Goal: Task Accomplishment & Management: Use online tool/utility

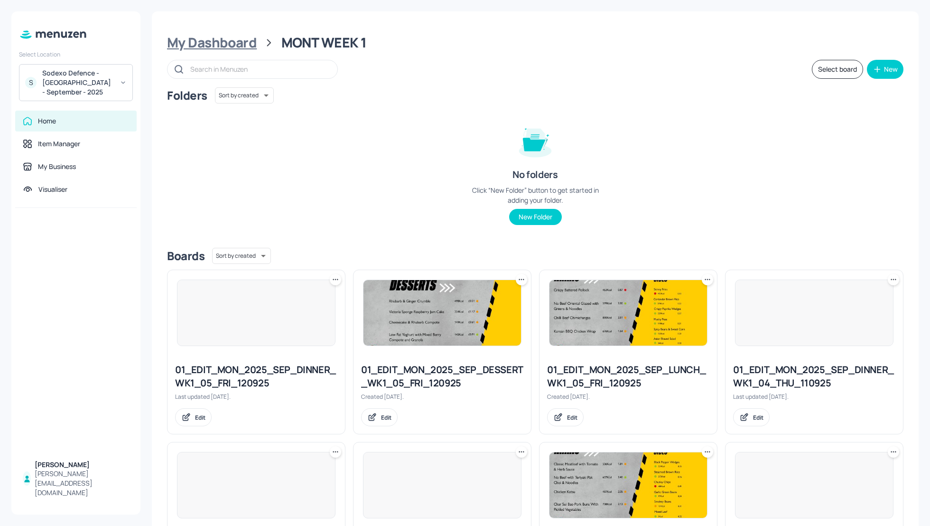
click at [191, 40] on div "My Dashboard" at bounding box center [212, 42] width 90 height 17
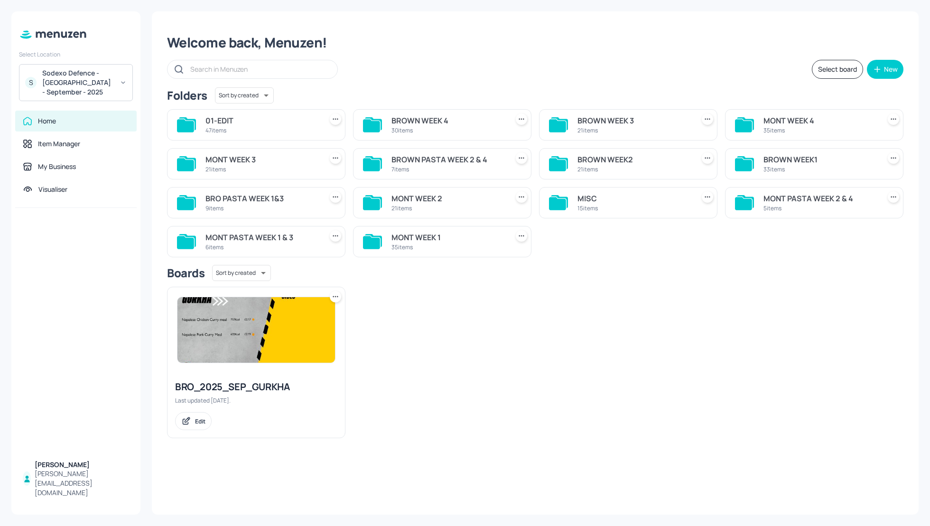
click at [661, 77] on div "Select board New" at bounding box center [535, 69] width 736 height 19
click at [419, 199] on div "MONT WEEK 2" at bounding box center [447, 198] width 113 height 11
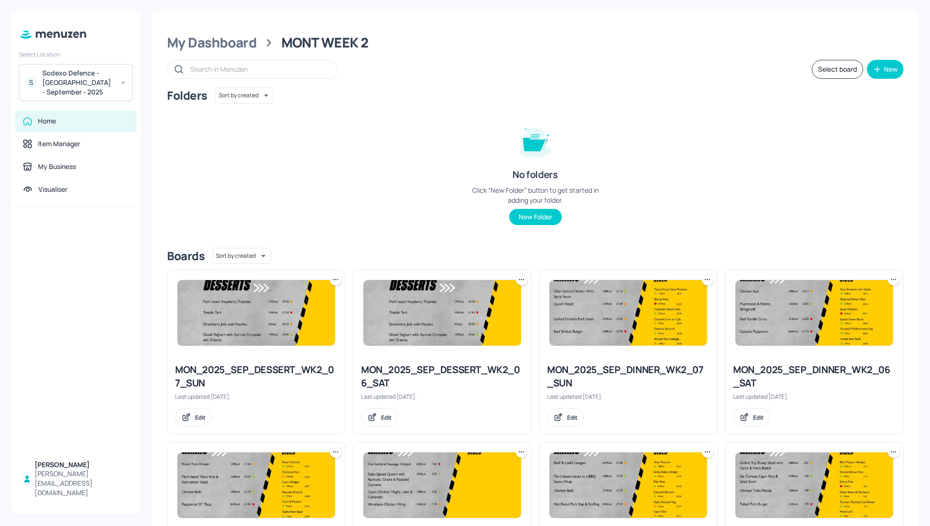
click at [801, 159] on div "Folders Sort by created id ​ No folders Click “New Folder” button to get starte…" at bounding box center [535, 163] width 736 height 153
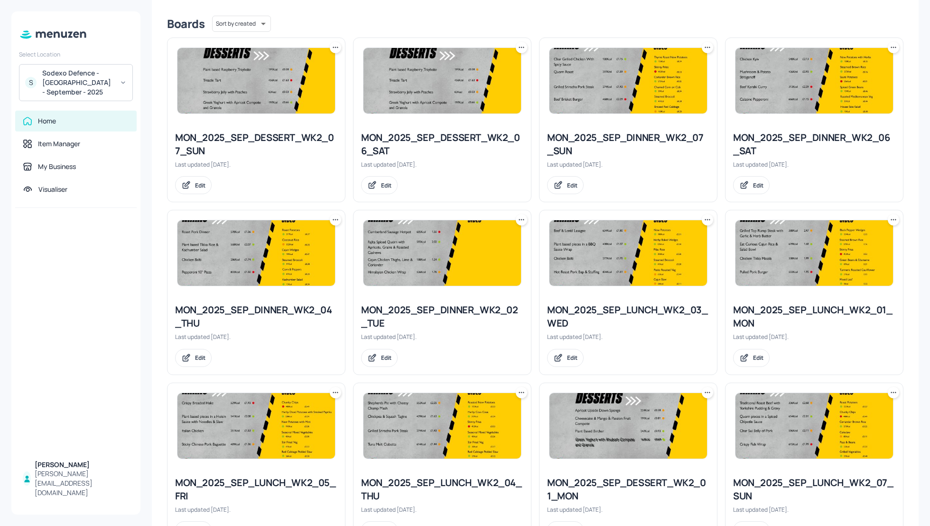
scroll to position [232, 0]
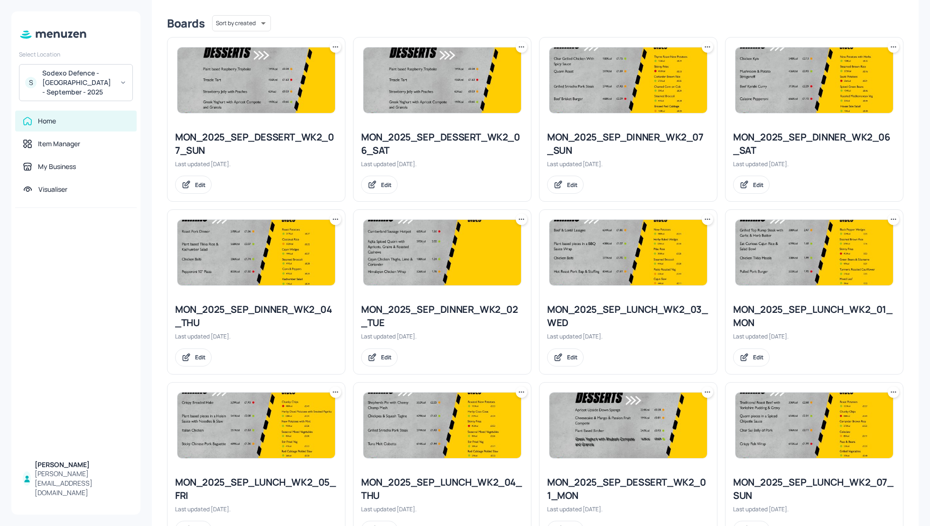
click at [890, 217] on icon at bounding box center [892, 218] width 9 height 9
click at [838, 238] on p "Rename" at bounding box center [842, 237] width 22 height 9
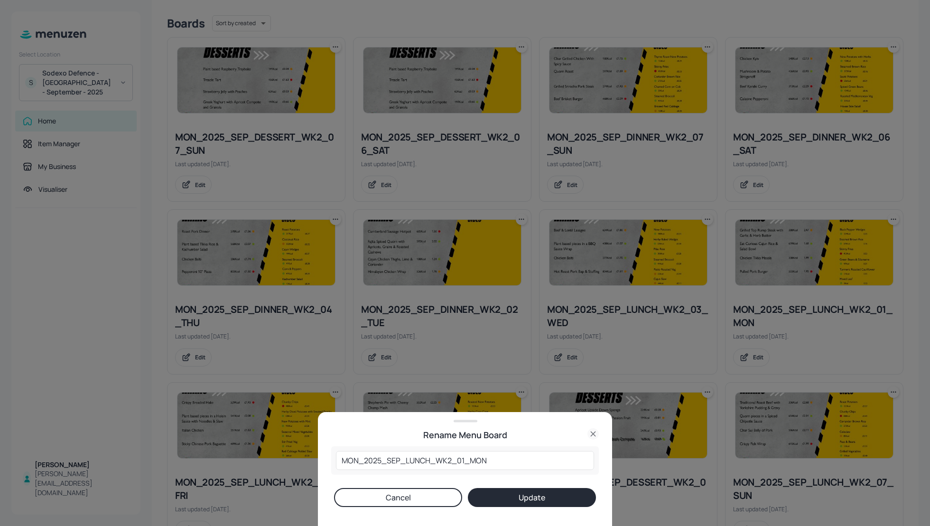
click at [596, 434] on icon at bounding box center [592, 433] width 11 height 11
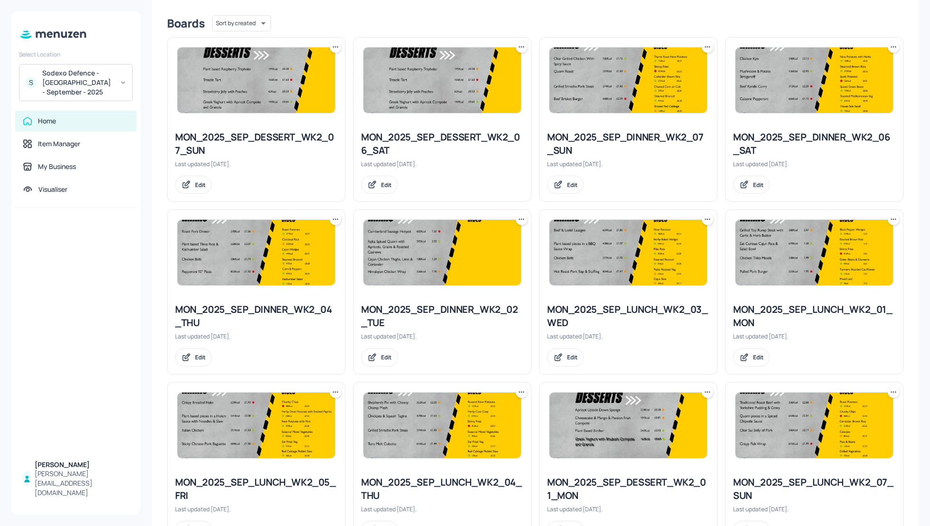
click at [888, 220] on icon at bounding box center [892, 218] width 9 height 9
click at [852, 254] on p "Duplicate" at bounding box center [844, 253] width 26 height 9
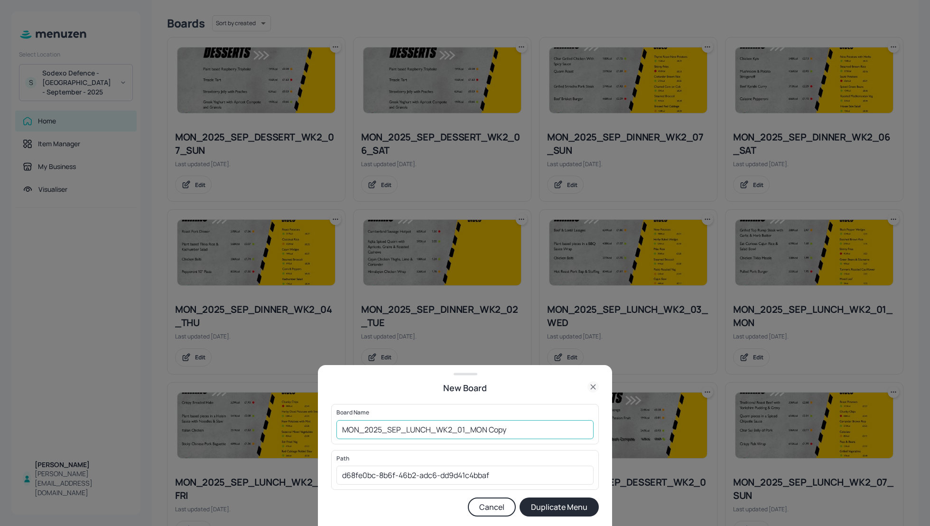
click at [344, 430] on input "MON_2025_SEP_LUNCH_WK2_01_MON Copy" at bounding box center [464, 429] width 257 height 19
click at [544, 429] on input "01_EDIT_MON_2025_SEP_LUNCH_WK2_01_MON Copy" at bounding box center [464, 429] width 257 height 19
click at [538, 431] on input "01_EDIT_MON_2025_SEP_LUNCH_WK2_01_MON_" at bounding box center [464, 429] width 257 height 19
click at [532, 428] on input "01_EDIT_MON_2025_SEP_LUNCH_WK2_01_MON_" at bounding box center [464, 429] width 257 height 19
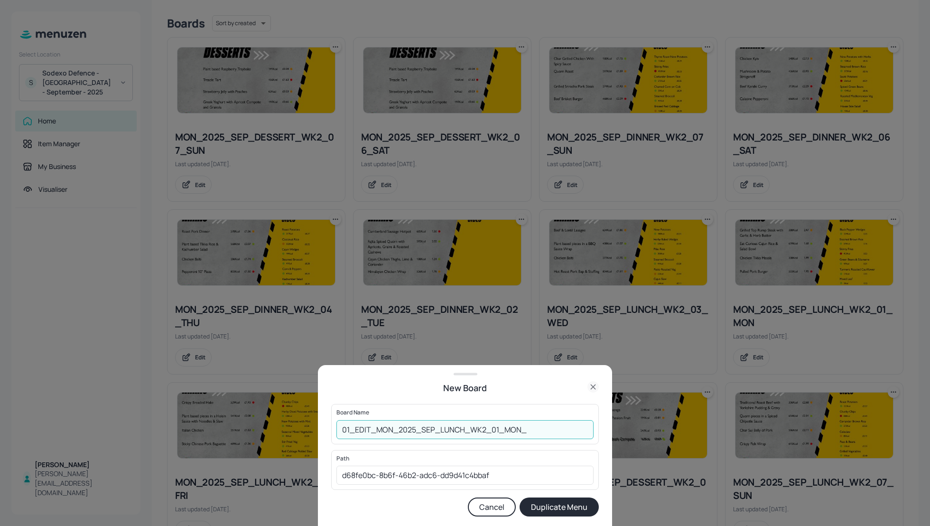
click at [529, 428] on input "01_EDIT_MON_2025_SEP_LUNCH_WK2_01_MON_" at bounding box center [464, 429] width 257 height 19
type input "01_EDIT_MON_2025_SEP_LUNCH_WK2_01_MON_150925"
click at [560, 513] on button "Duplicate Menu" at bounding box center [558, 506] width 79 height 19
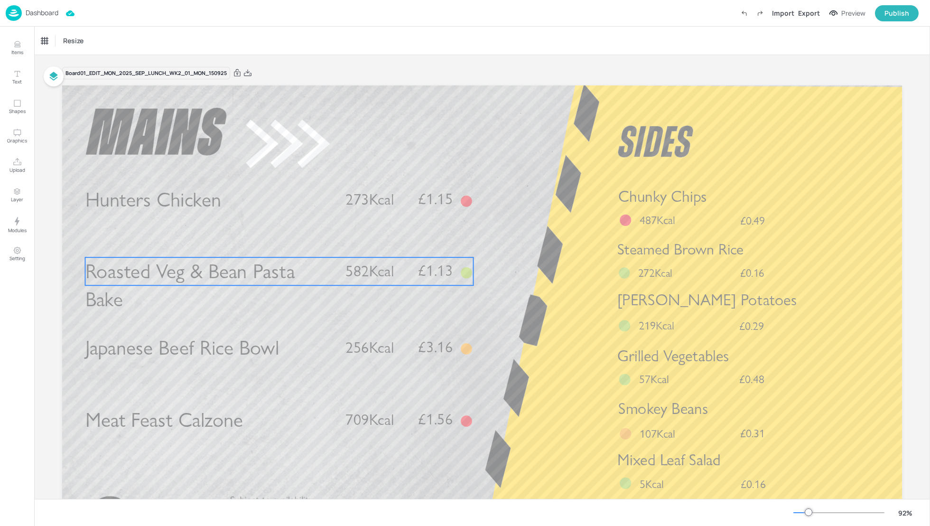
click at [388, 276] on span "582Kcal" at bounding box center [369, 271] width 48 height 18
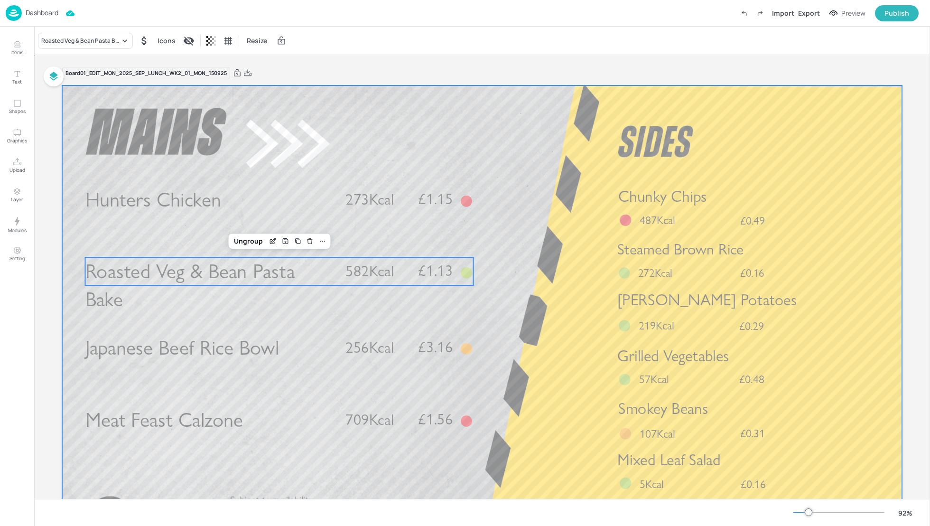
click at [519, 272] on div at bounding box center [482, 321] width 840 height 472
click at [159, 274] on span "Roasted Veg & Bean Pasta Bake" at bounding box center [190, 285] width 210 height 53
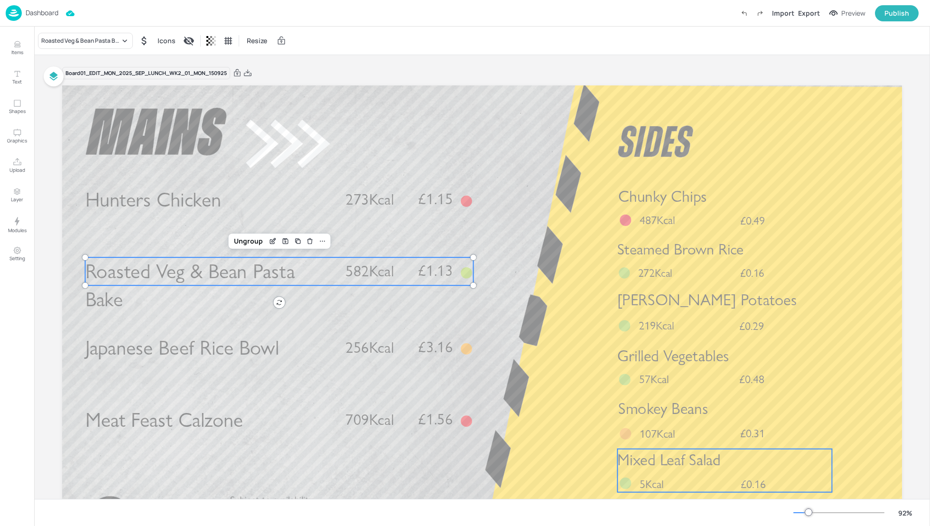
click at [715, 468] on span "Mixed Leaf Salad" at bounding box center [668, 459] width 103 height 19
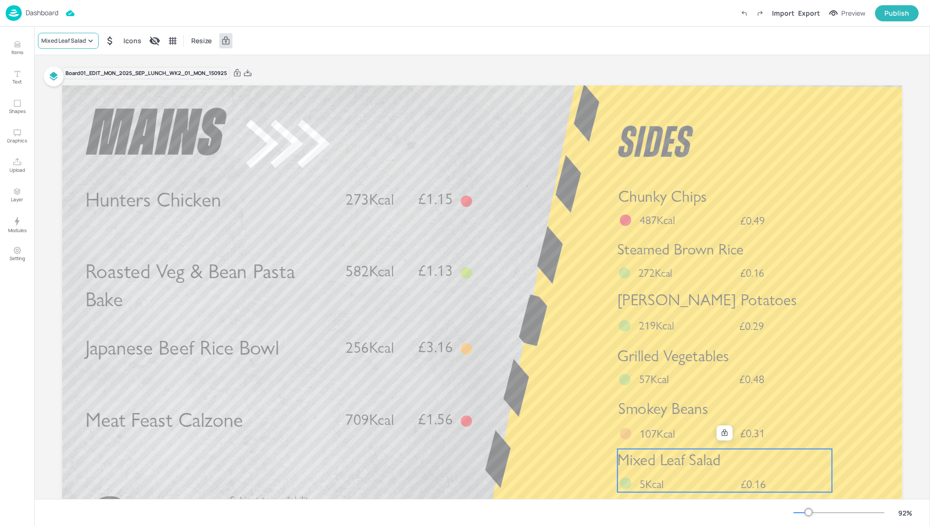
click at [56, 40] on div "Mixed Leaf Salad" at bounding box center [63, 41] width 45 height 9
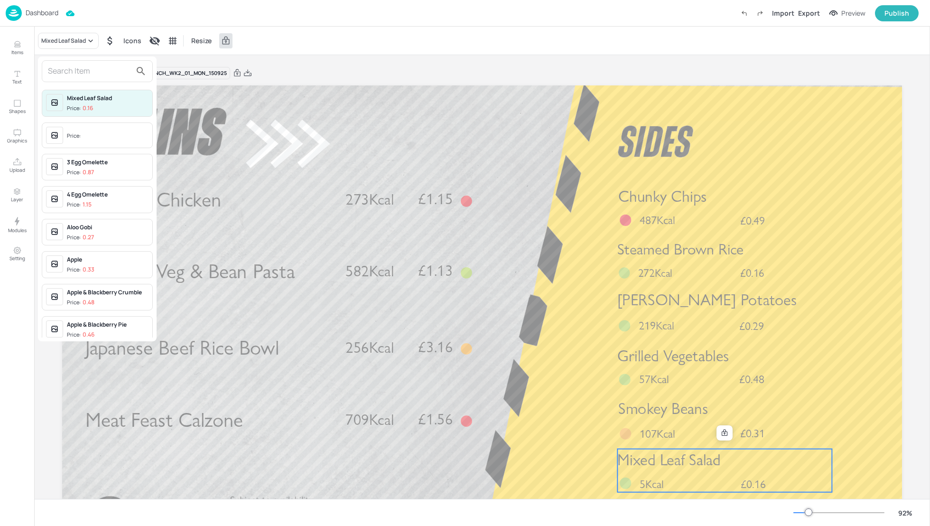
click at [61, 74] on input "text" at bounding box center [89, 71] width 83 height 15
type input "m"
click at [881, 465] on div at bounding box center [465, 263] width 930 height 526
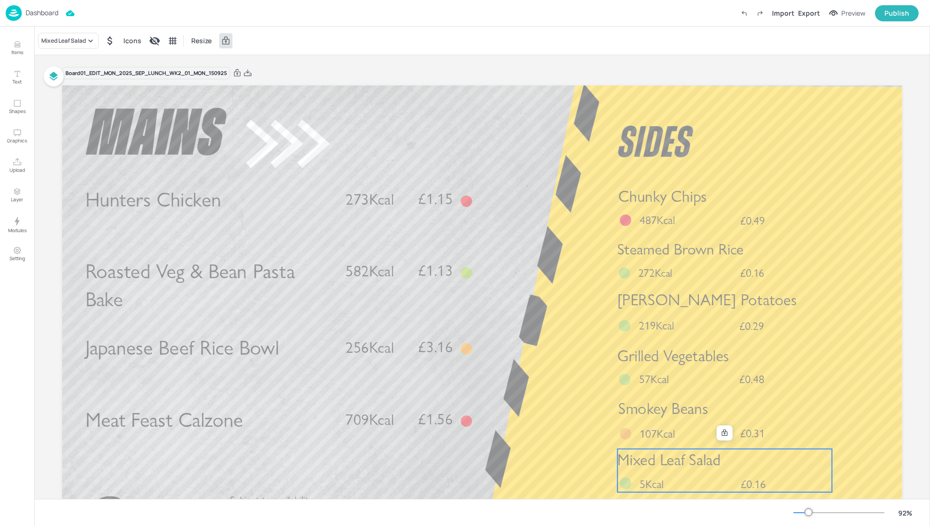
click at [770, 461] on p "Mixed Leaf Salad" at bounding box center [724, 460] width 214 height 22
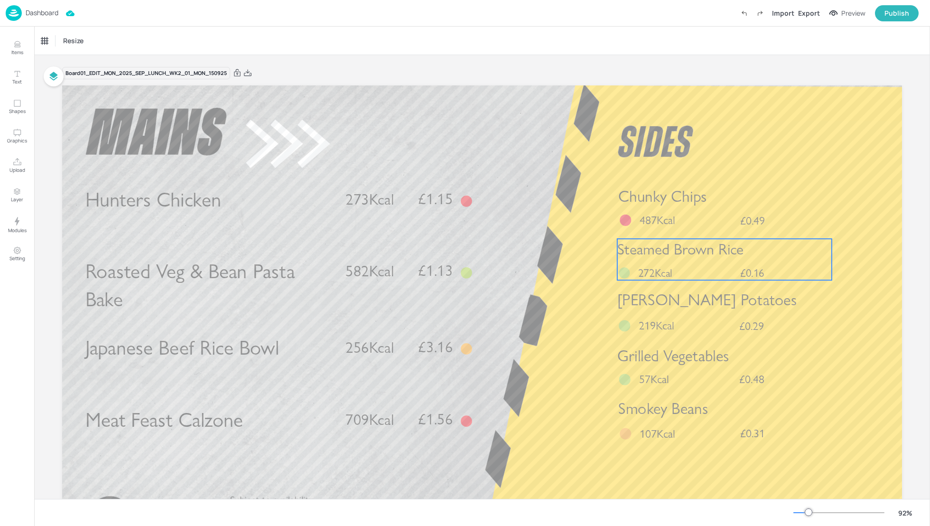
click at [678, 256] on span "Steamed Brown Rice" at bounding box center [680, 249] width 127 height 18
click at [75, 44] on div "Steamed Brown Rice" at bounding box center [68, 41] width 55 height 9
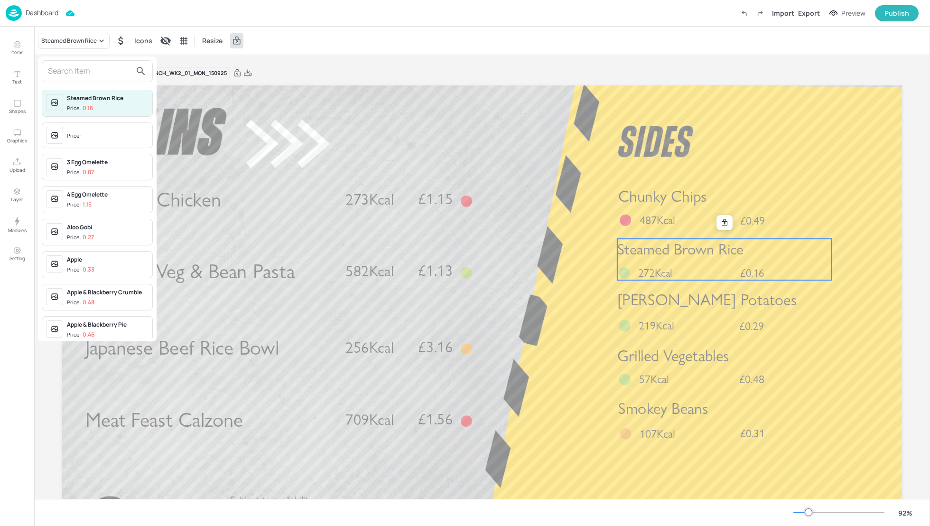
click at [65, 75] on input "text" at bounding box center [89, 71] width 83 height 15
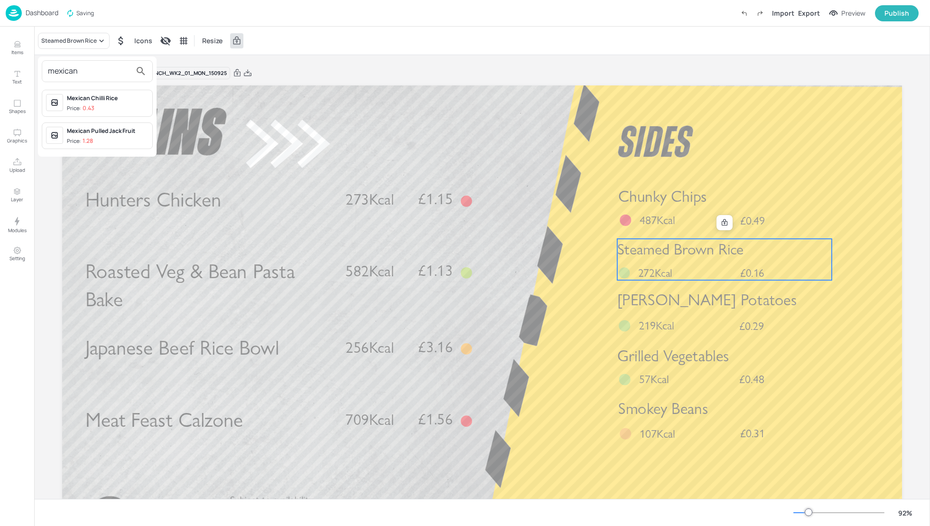
type input "mexican"
click at [94, 96] on div "Mexican Chilli Rice" at bounding box center [108, 98] width 82 height 9
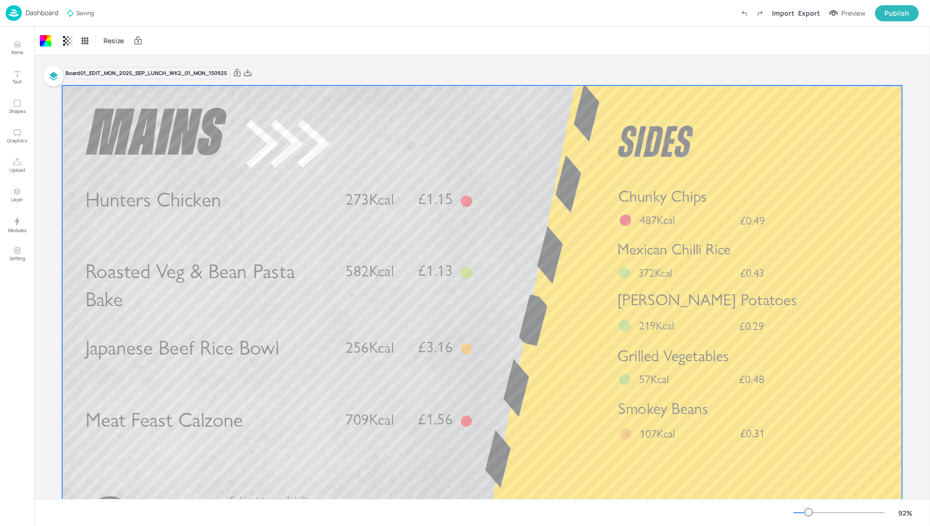
scroll to position [25, 0]
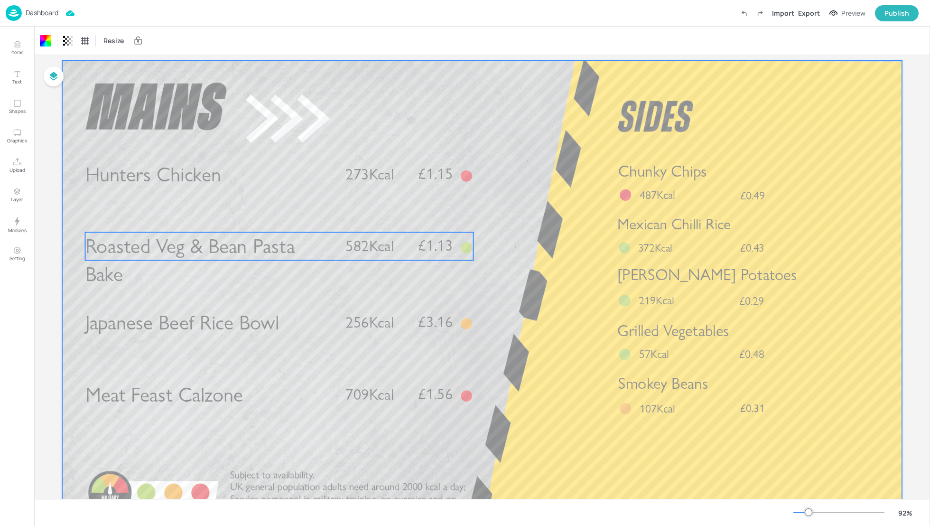
click at [207, 253] on span "Roasted Veg & Bean Pasta Bake" at bounding box center [190, 260] width 210 height 53
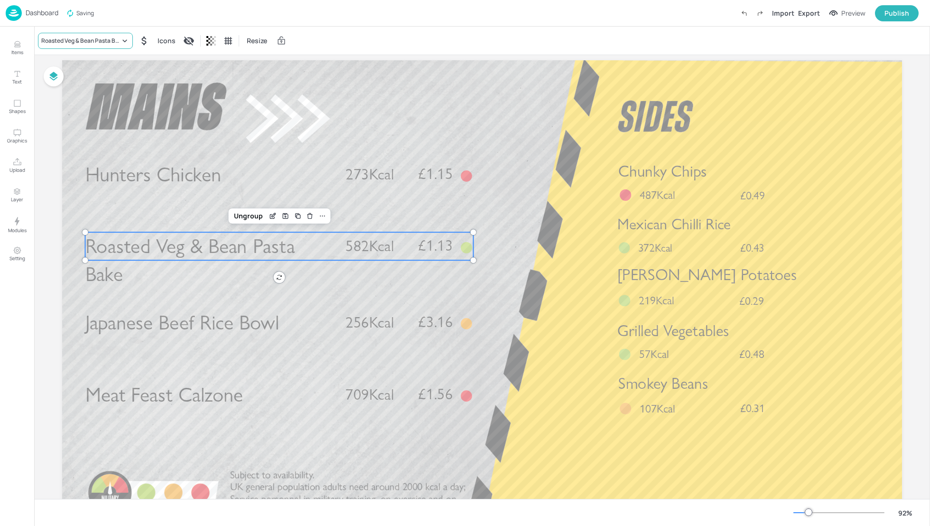
click at [73, 40] on div "Roasted Veg & Bean Pasta Bake" at bounding box center [80, 41] width 79 height 9
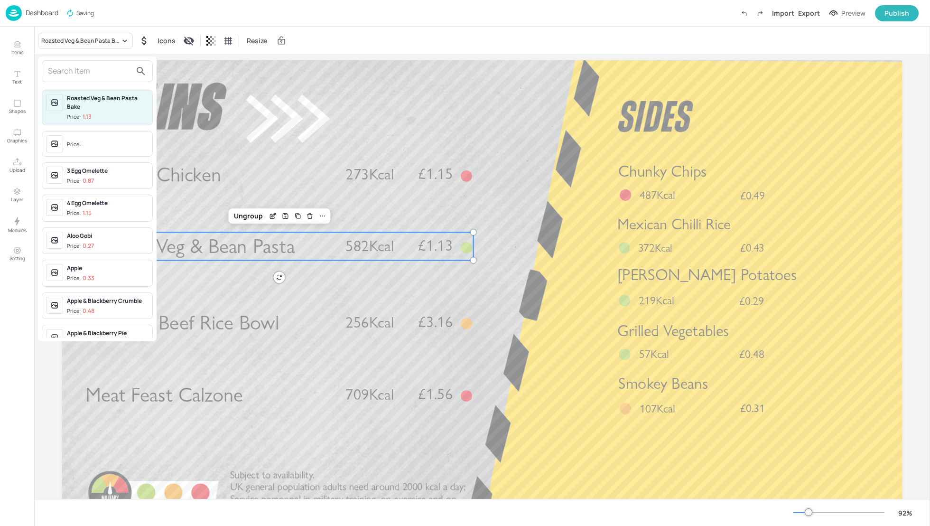
click at [76, 73] on input "text" at bounding box center [89, 71] width 83 height 15
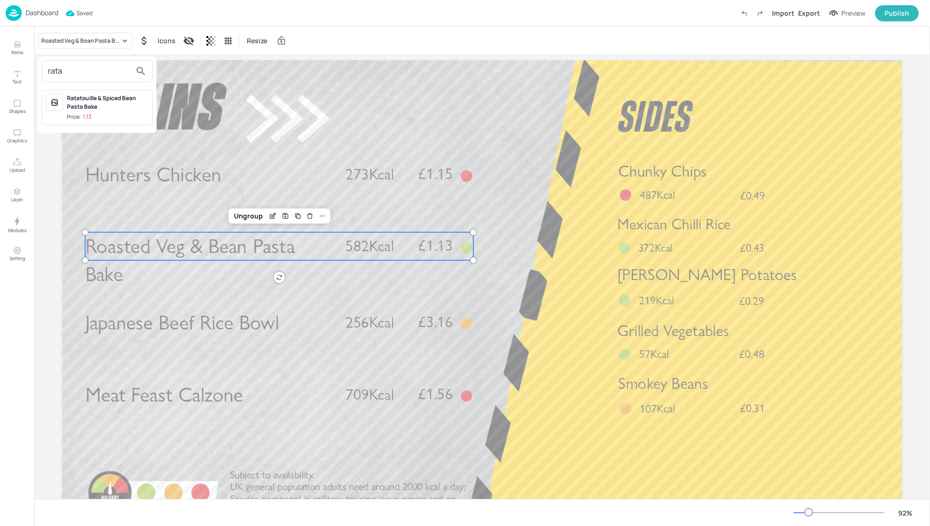
type input "rata"
click at [128, 101] on div "Ratatouille & Spiced Bean Pasta Bake" at bounding box center [108, 102] width 82 height 17
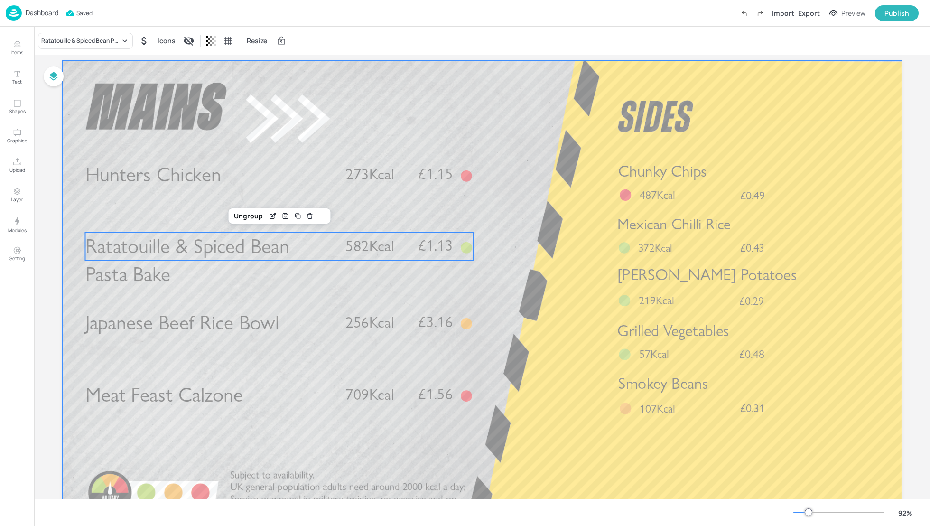
click at [539, 210] on div at bounding box center [482, 296] width 840 height 472
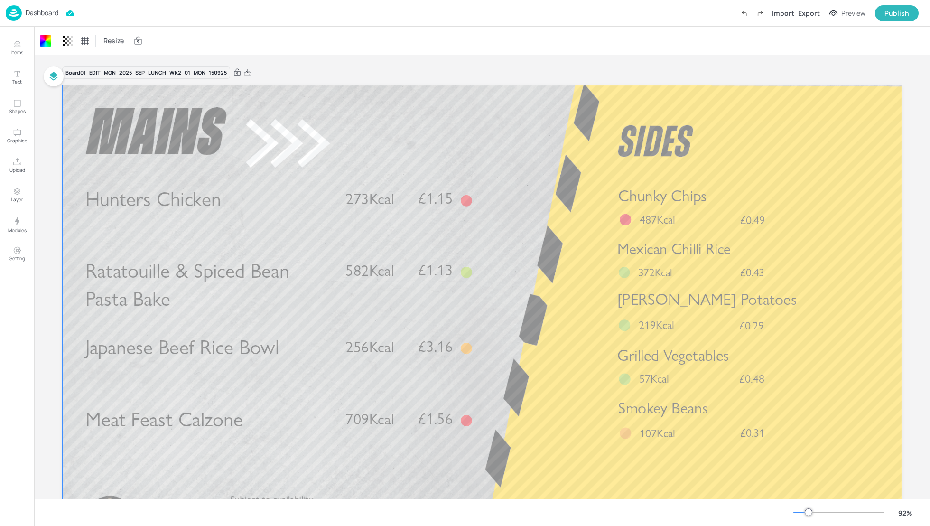
scroll to position [0, 0]
click at [814, 13] on div "Export" at bounding box center [809, 13] width 22 height 10
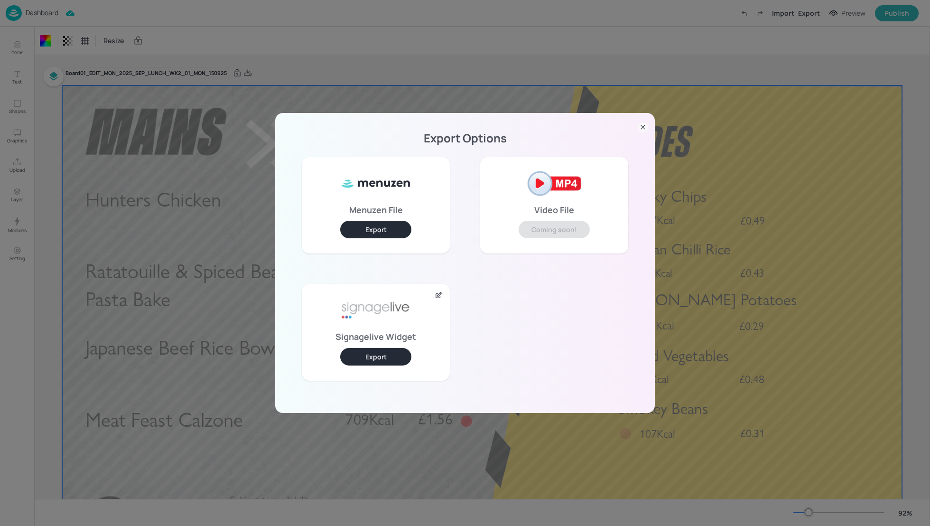
click at [387, 361] on button "Export" at bounding box center [375, 357] width 71 height 18
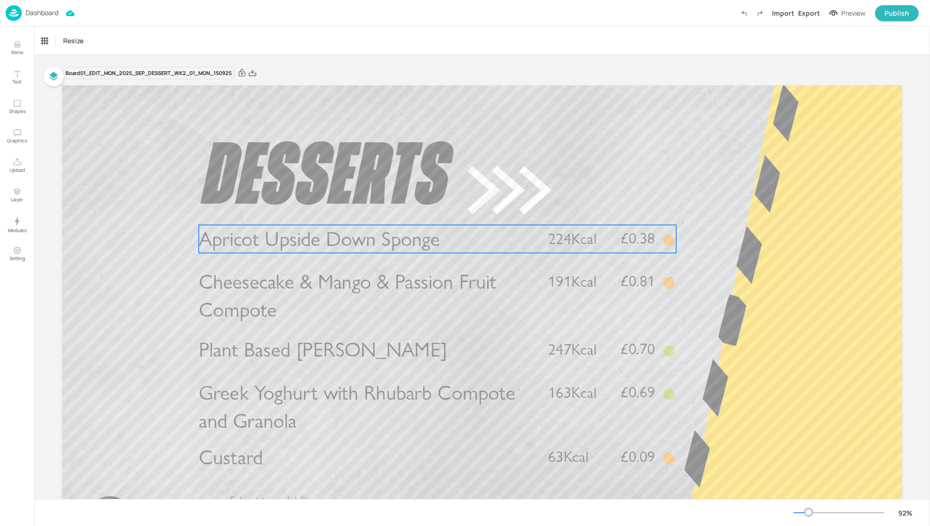
click at [340, 235] on span "Apricot Upside Down Sponge" at bounding box center [319, 238] width 241 height 25
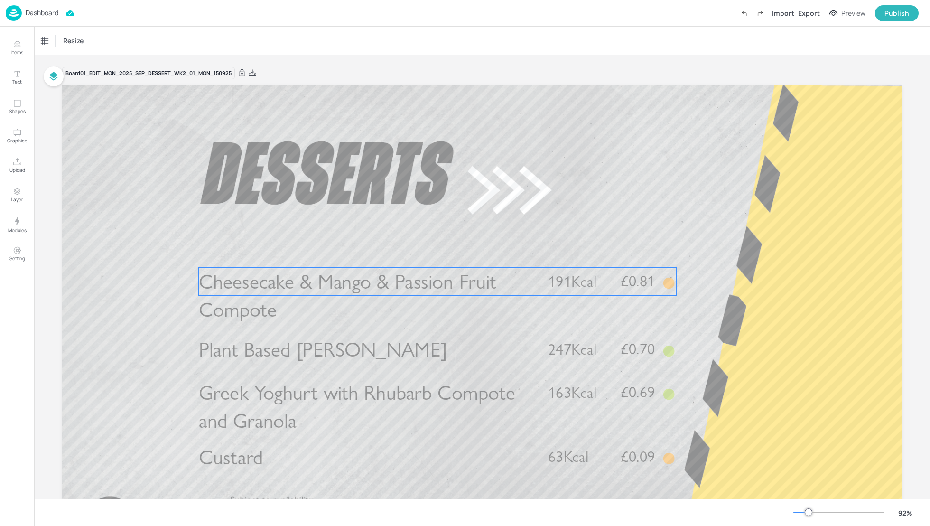
click at [329, 285] on span "Cheesecake & Mango & Passion Fruit Compote" at bounding box center [347, 295] width 297 height 53
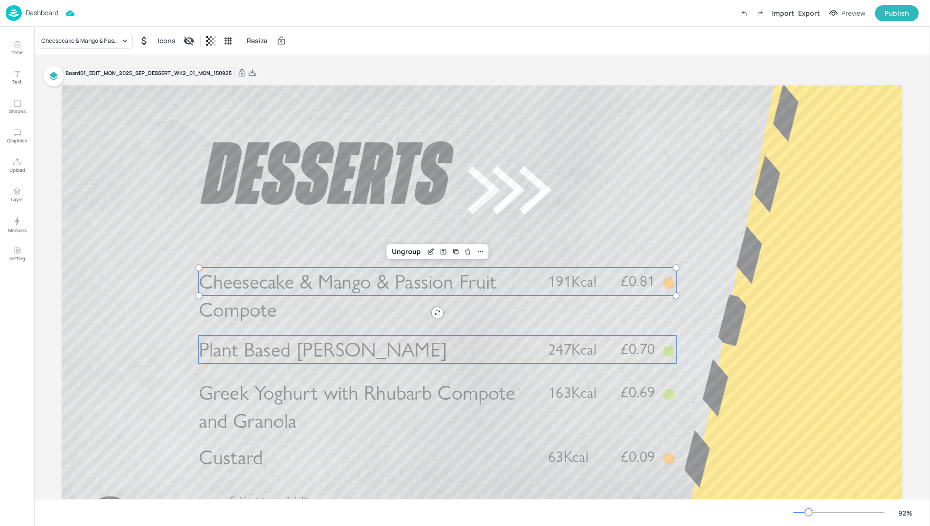
click at [244, 357] on span "Plant Based Bircher" at bounding box center [323, 349] width 248 height 25
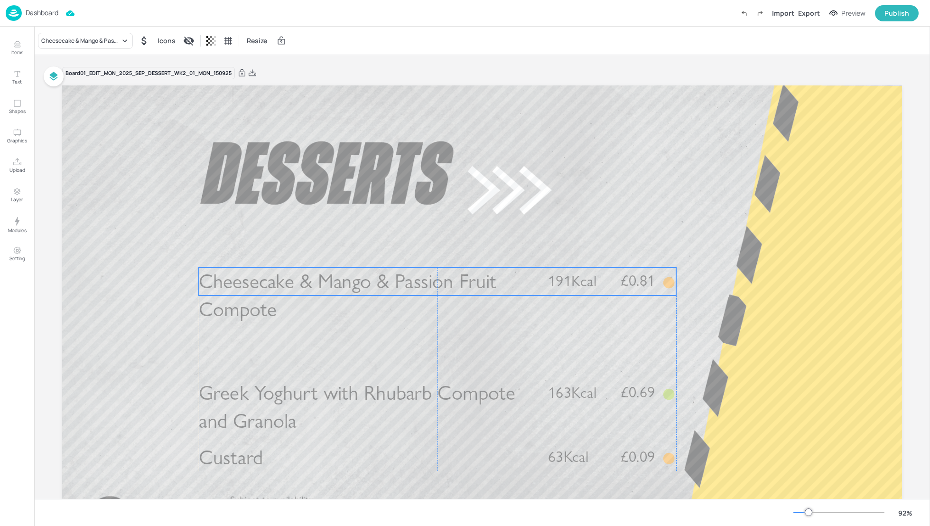
click at [261, 297] on span "Cheesecake & Mango & Passion Fruit Compote" at bounding box center [347, 295] width 297 height 53
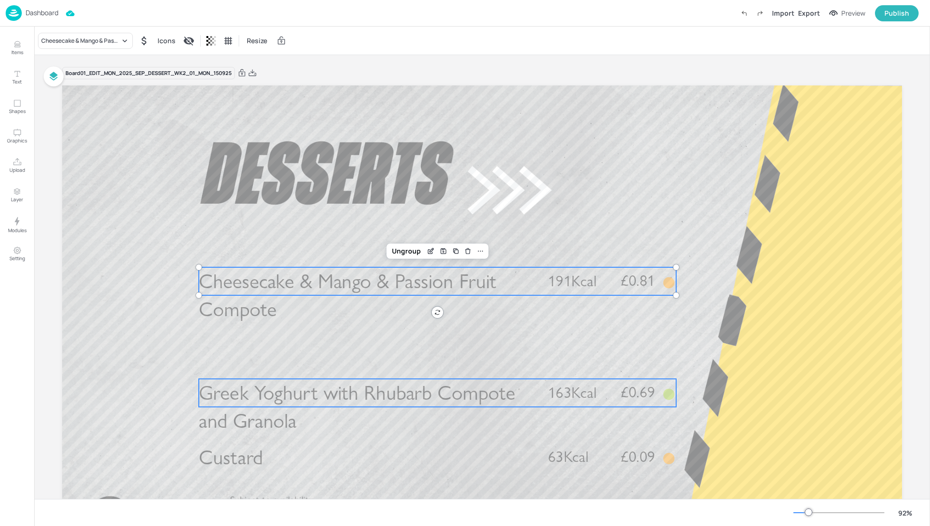
click at [306, 406] on span "Greek Yoghurt with Rhubarb Compote and Granola" at bounding box center [357, 406] width 316 height 53
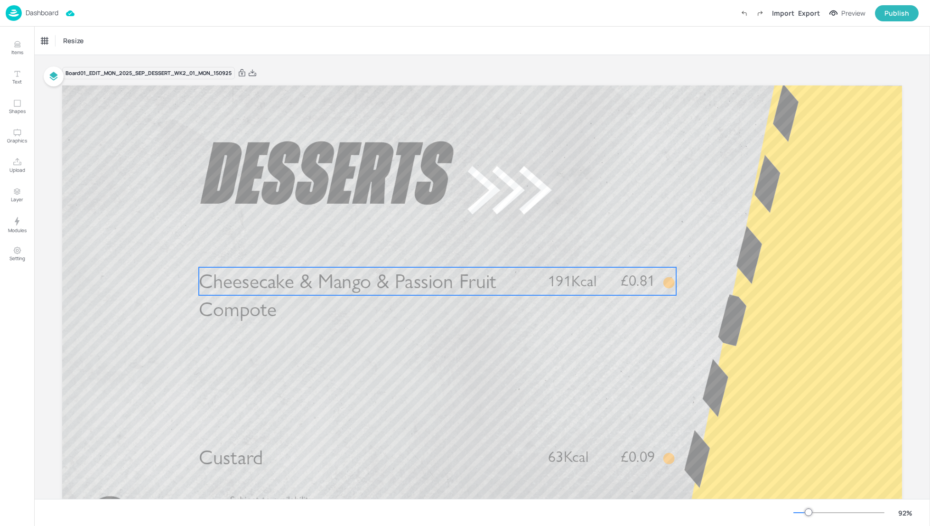
click at [291, 280] on span "Cheesecake & Mango & Passion Fruit Compote" at bounding box center [347, 295] width 297 height 53
click at [87, 42] on div "Cheesecake & Mango & Passion Fruit Compote" at bounding box center [80, 41] width 79 height 9
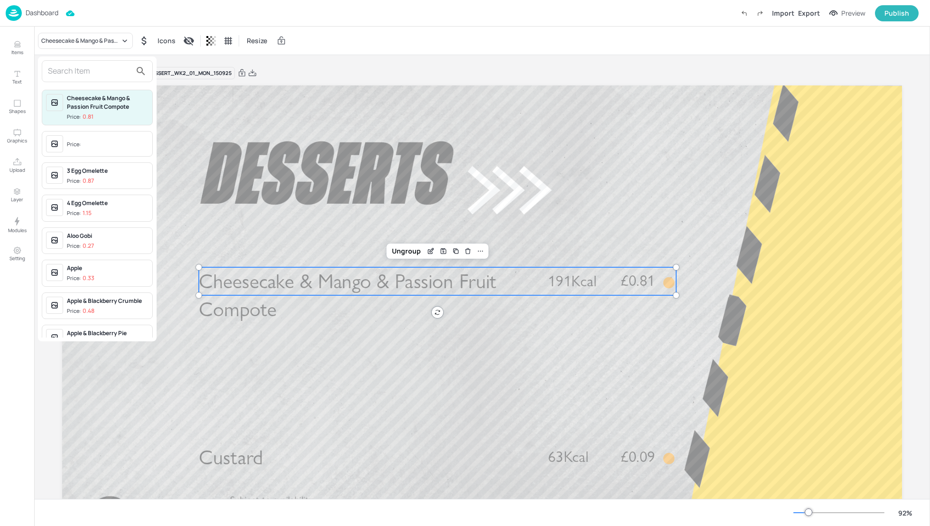
click at [79, 76] on input "text" at bounding box center [89, 71] width 83 height 15
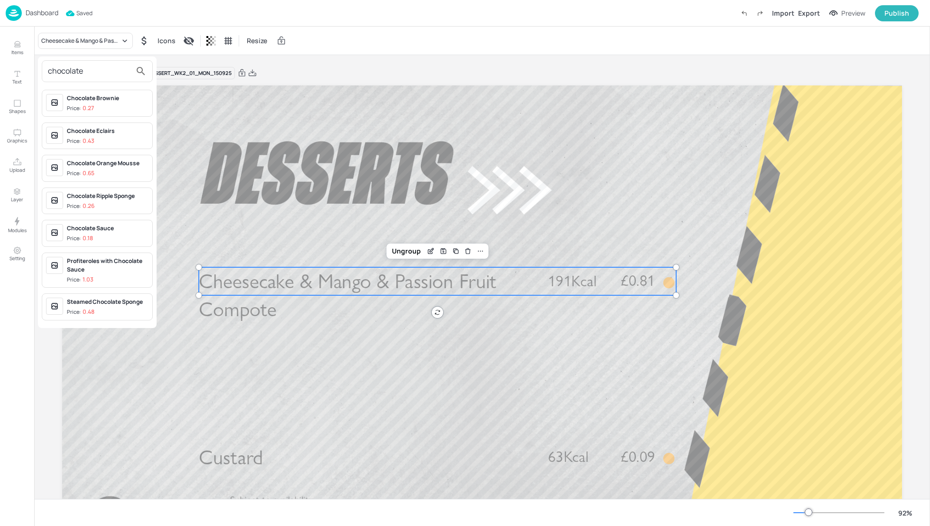
type input "chocolate"
click at [93, 96] on div "Chocolate Brownie" at bounding box center [108, 98] width 82 height 9
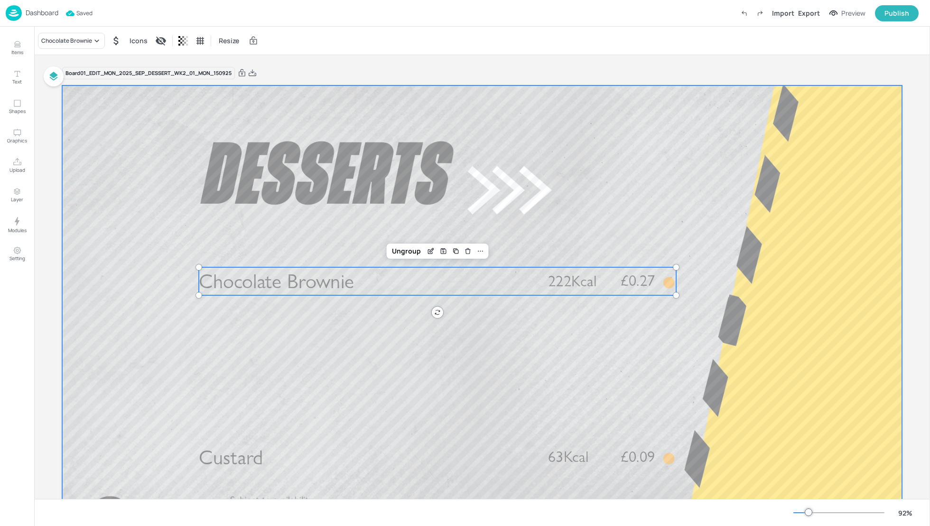
click at [849, 359] on div at bounding box center [482, 321] width 840 height 472
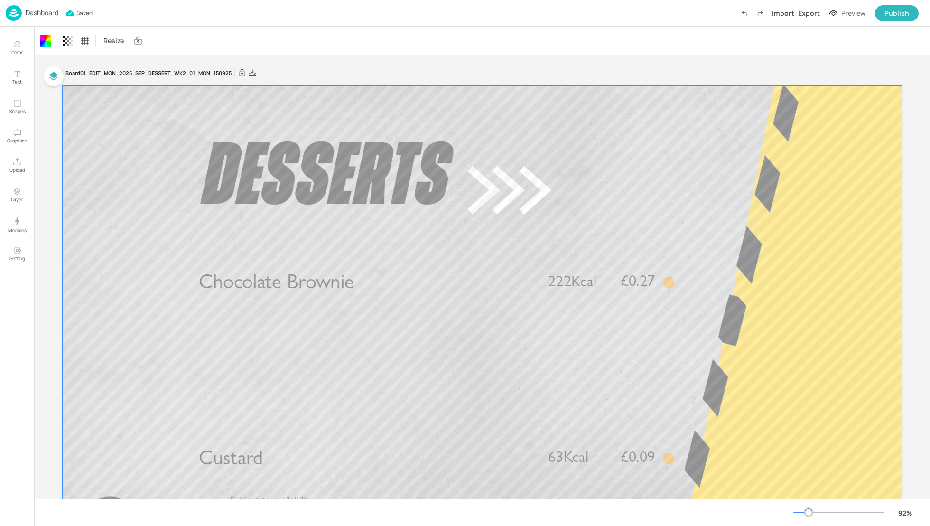
click at [377, 276] on p "Chocolate Brownie" at bounding box center [365, 281] width 333 height 28
click at [527, 289] on p "Chocolate Brownie" at bounding box center [365, 281] width 333 height 28
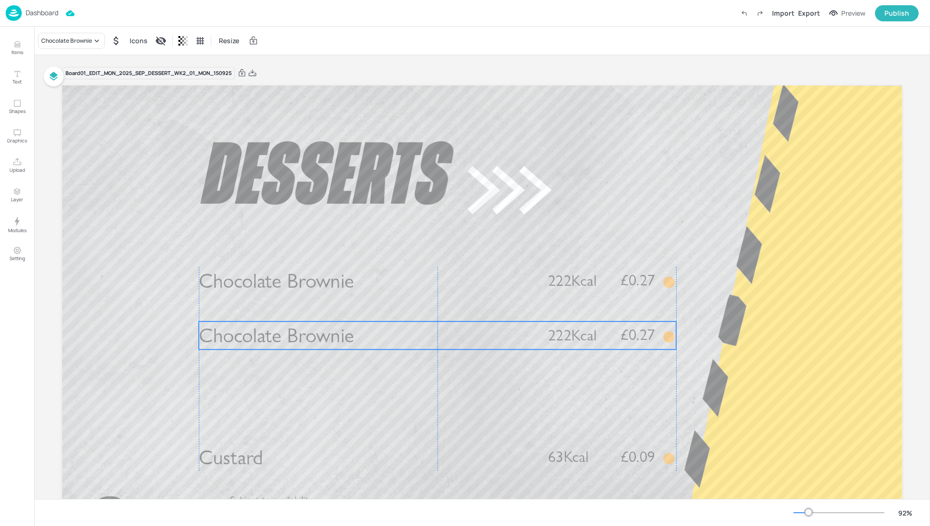
drag, startPoint x: 491, startPoint y: 288, endPoint x: 486, endPoint y: 338, distance: 50.5
click at [486, 338] on p "Chocolate Brownie" at bounding box center [365, 335] width 333 height 28
click at [85, 40] on div "Chocolate Brownie" at bounding box center [66, 41] width 51 height 9
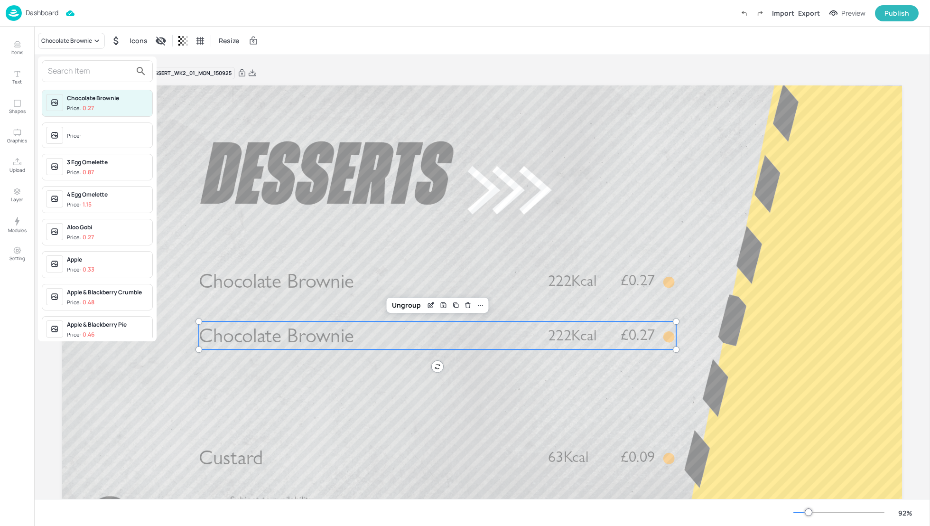
click at [57, 70] on input "text" at bounding box center [89, 71] width 83 height 15
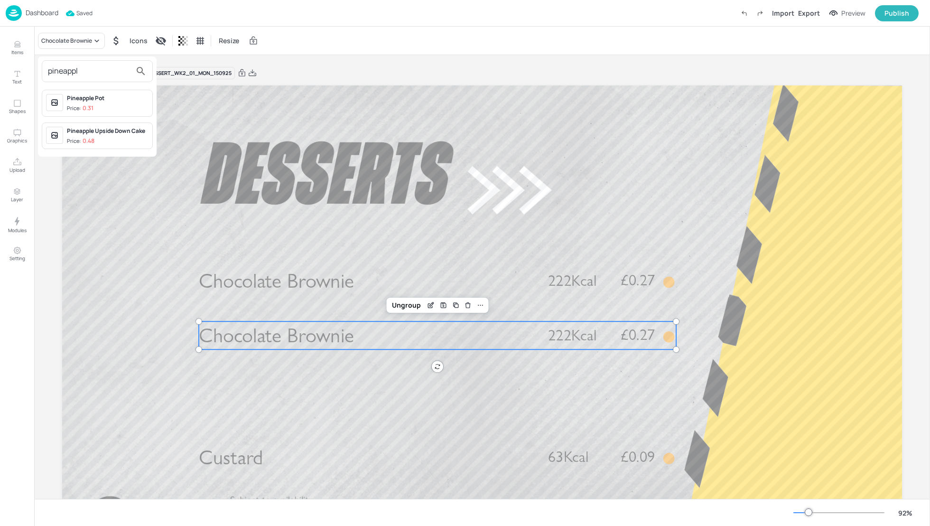
type input "pineappl"
click at [92, 138] on p "0.48" at bounding box center [89, 141] width 12 height 7
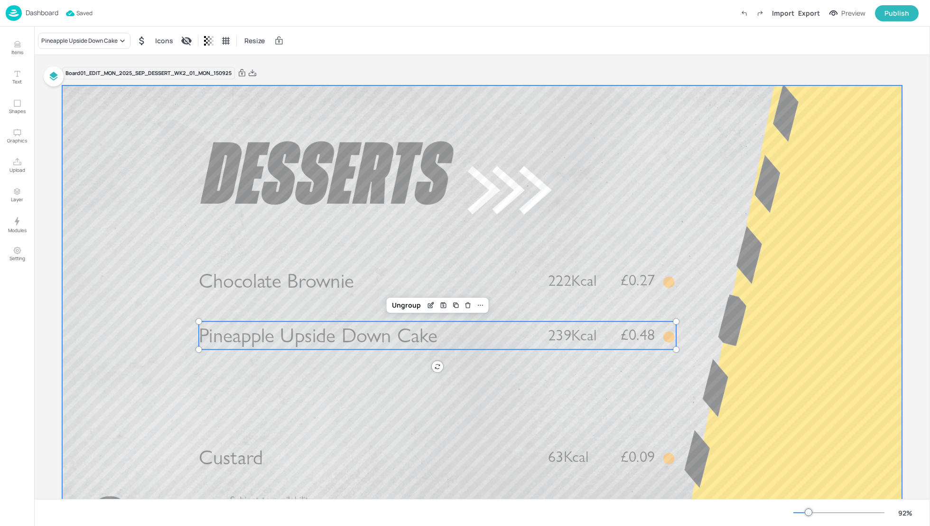
click at [746, 334] on div at bounding box center [482, 321] width 840 height 472
click at [527, 329] on p "Pineapple Upside Down Cake" at bounding box center [365, 335] width 333 height 28
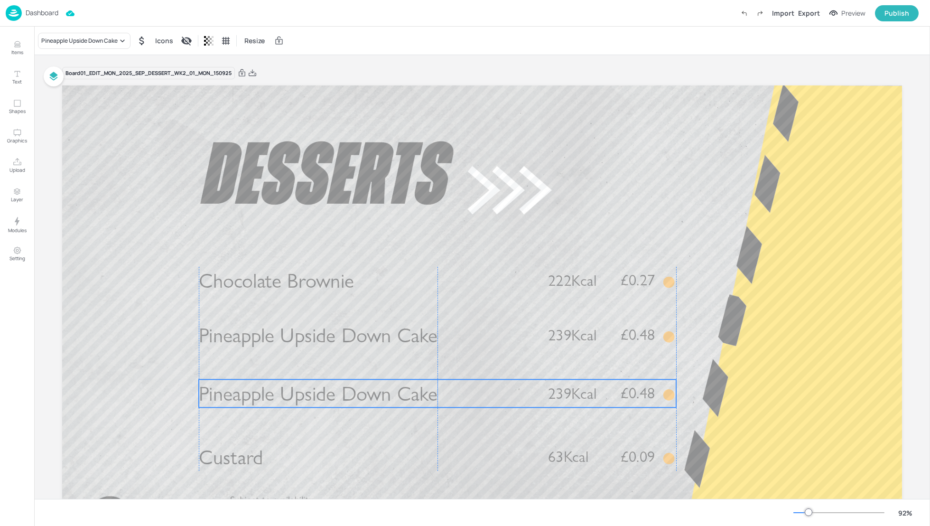
drag, startPoint x: 505, startPoint y: 328, endPoint x: 501, endPoint y: 382, distance: 53.7
click at [501, 382] on p "Pineapple Upside Down Cake" at bounding box center [365, 393] width 333 height 28
click at [93, 40] on div "Pineapple Upside Down Cake" at bounding box center [79, 41] width 76 height 9
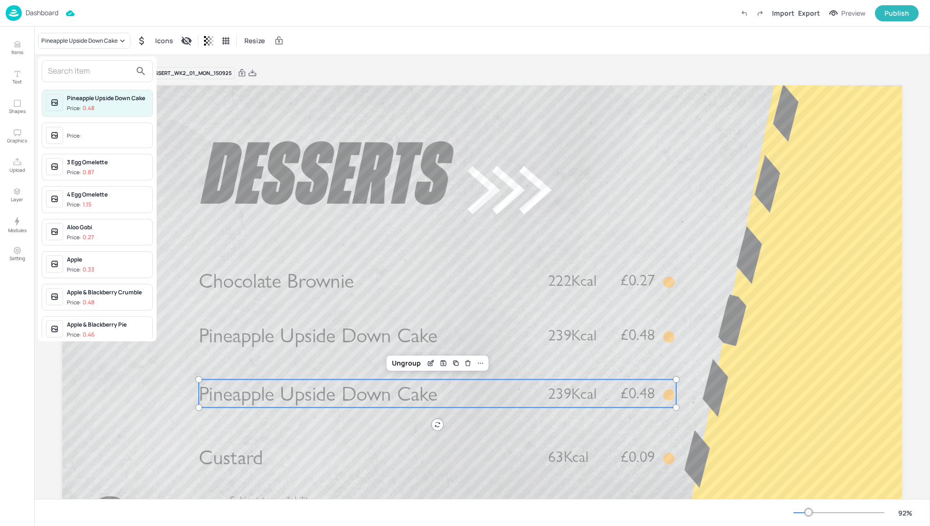
click at [56, 67] on input "text" at bounding box center [89, 71] width 83 height 15
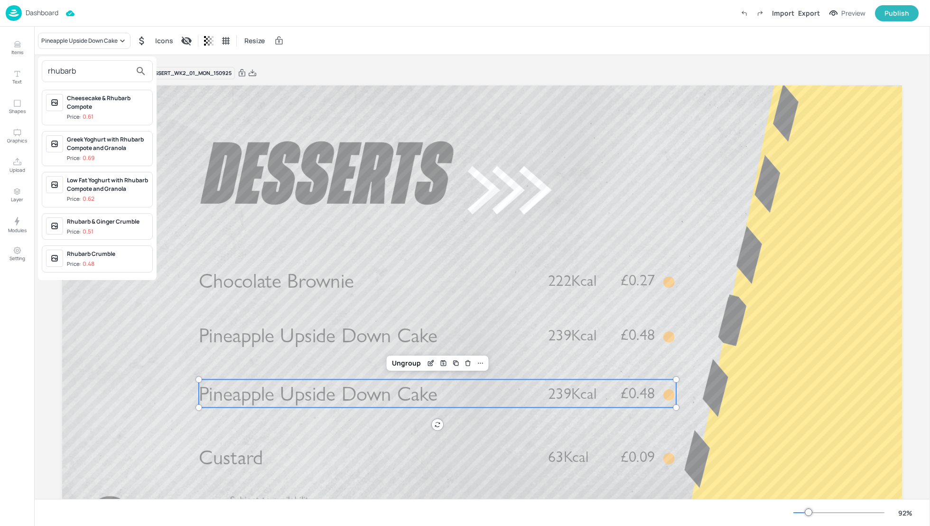
type input "rhubarb"
click at [110, 187] on div "Low Fat Yoghurt with Rhubarb Compote and Granola" at bounding box center [108, 184] width 82 height 17
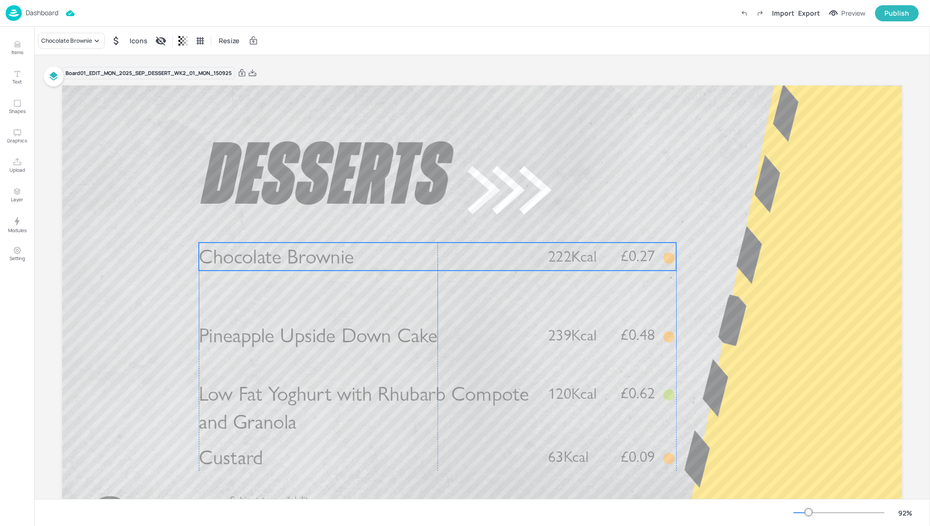
drag, startPoint x: 427, startPoint y: 275, endPoint x: 427, endPoint y: 251, distance: 24.2
click at [427, 251] on p "Chocolate Brownie" at bounding box center [365, 256] width 333 height 28
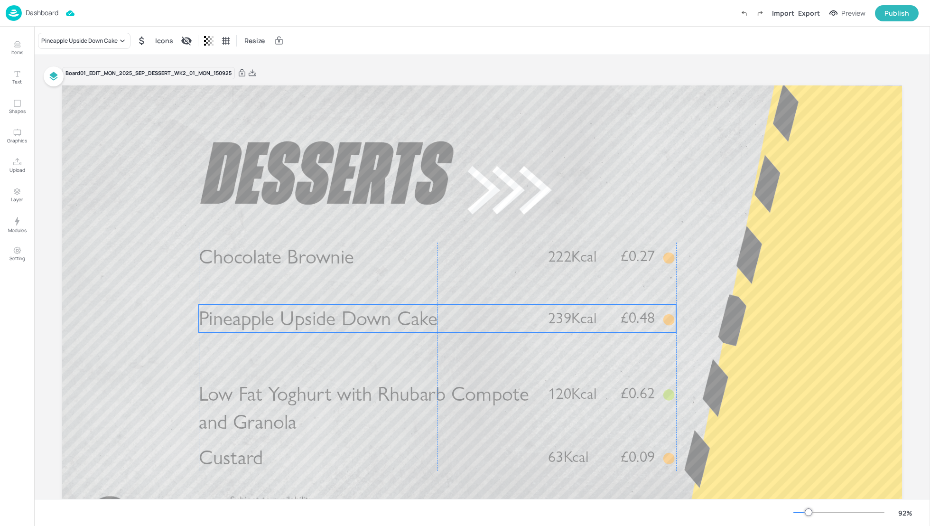
drag, startPoint x: 421, startPoint y: 329, endPoint x: 420, endPoint y: 311, distance: 18.5
click at [420, 311] on span "Pineapple Upside Down Cake" at bounding box center [318, 318] width 239 height 25
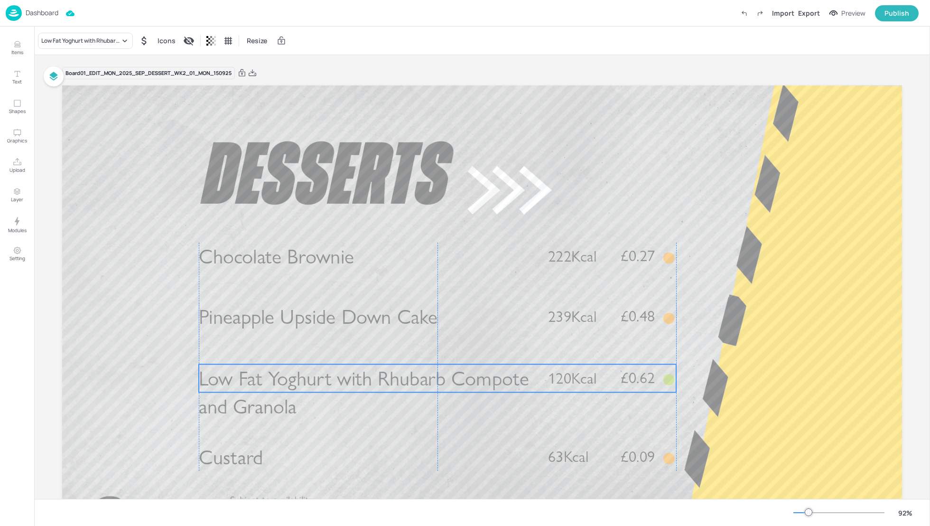
drag, startPoint x: 419, startPoint y: 383, endPoint x: 419, endPoint y: 368, distance: 15.2
click at [419, 368] on span "Low Fat Yoghurt with Rhubarb Compote and Granola" at bounding box center [364, 392] width 330 height 53
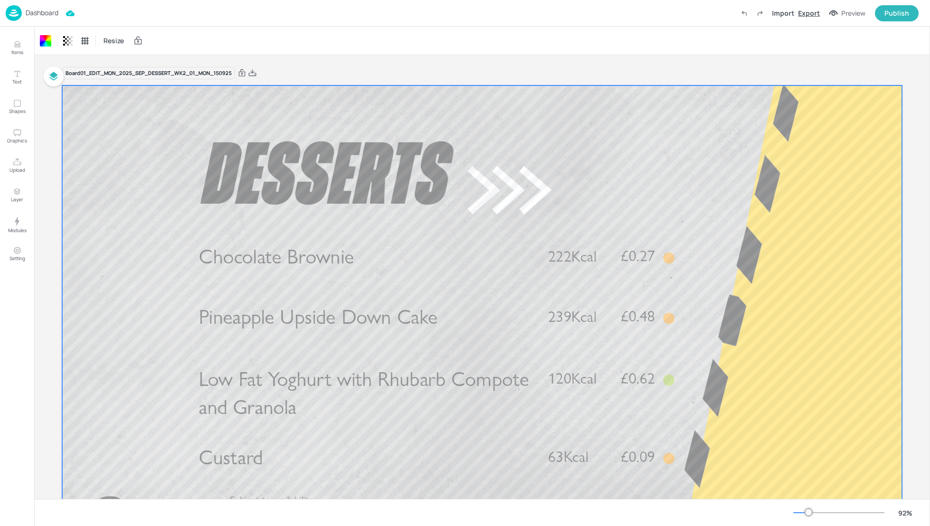
click at [810, 9] on div "Export" at bounding box center [809, 13] width 22 height 10
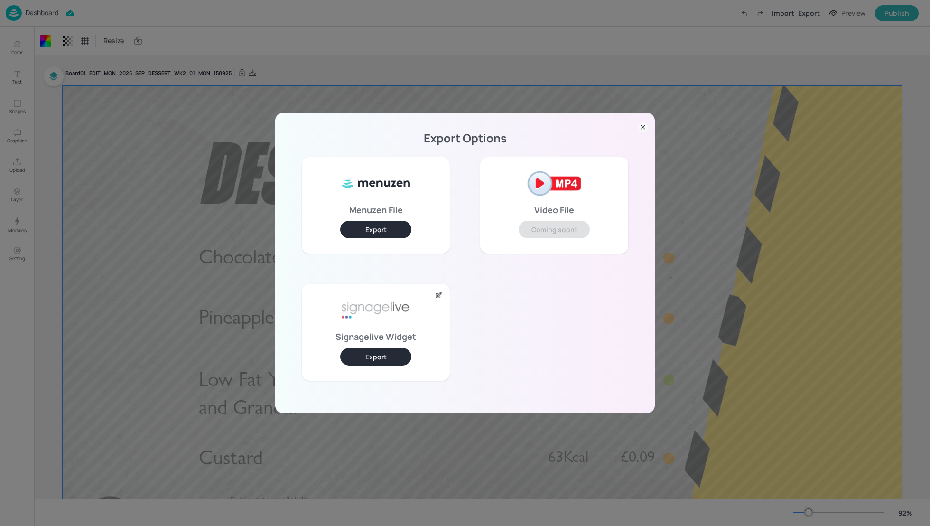
click at [388, 356] on button "Export" at bounding box center [375, 357] width 71 height 18
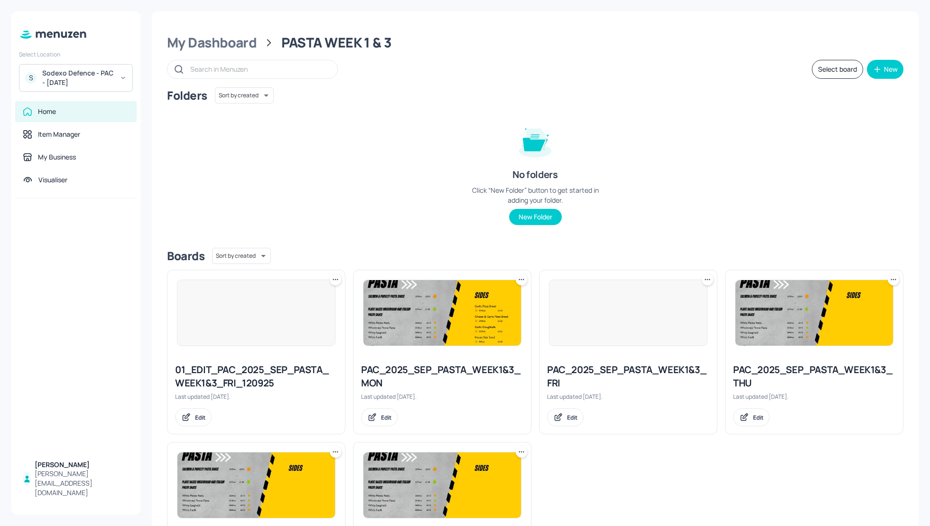
click at [809, 187] on div "Folders Sort by created id ​ No folders Click “New Folder” button to get starte…" at bounding box center [535, 163] width 736 height 153
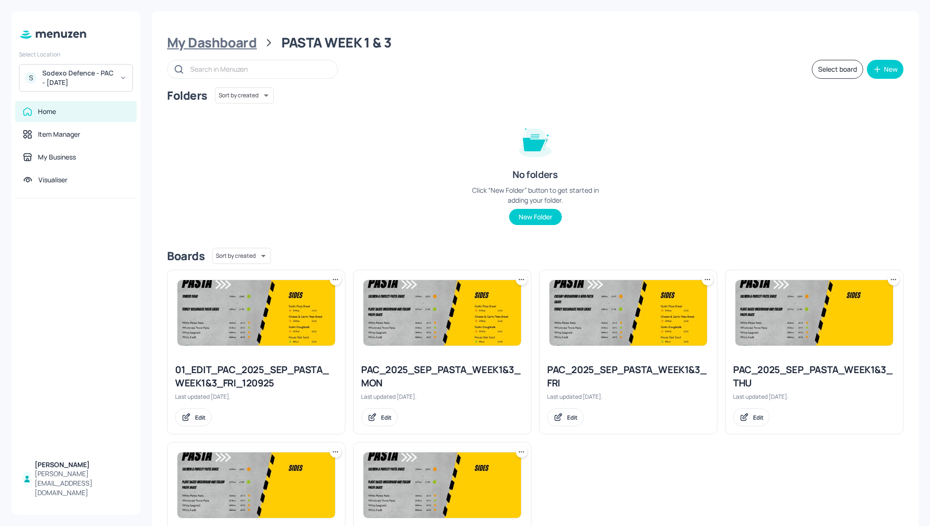
click at [211, 44] on div "My Dashboard" at bounding box center [212, 42] width 90 height 17
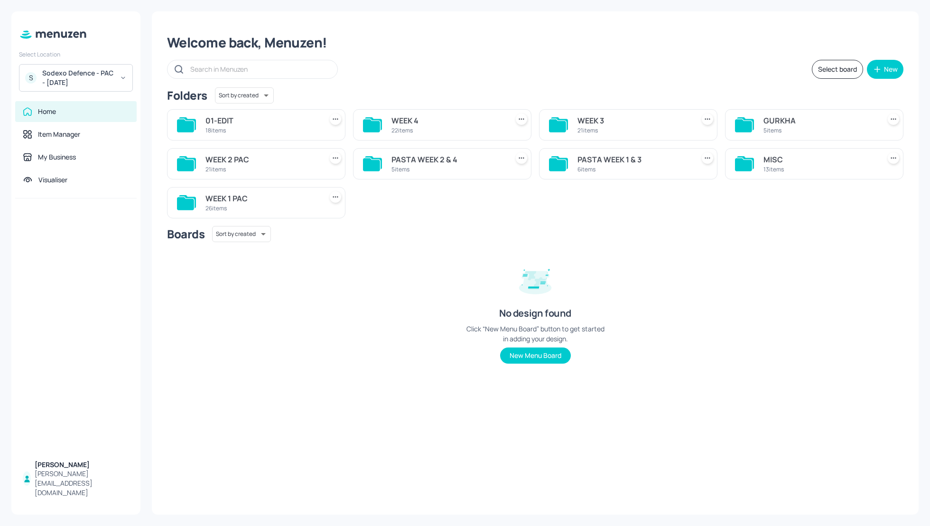
click at [724, 231] on div "Boards Sort by created id ​" at bounding box center [535, 234] width 736 height 16
click at [216, 160] on div "WEEK 2 PAC" at bounding box center [261, 159] width 113 height 11
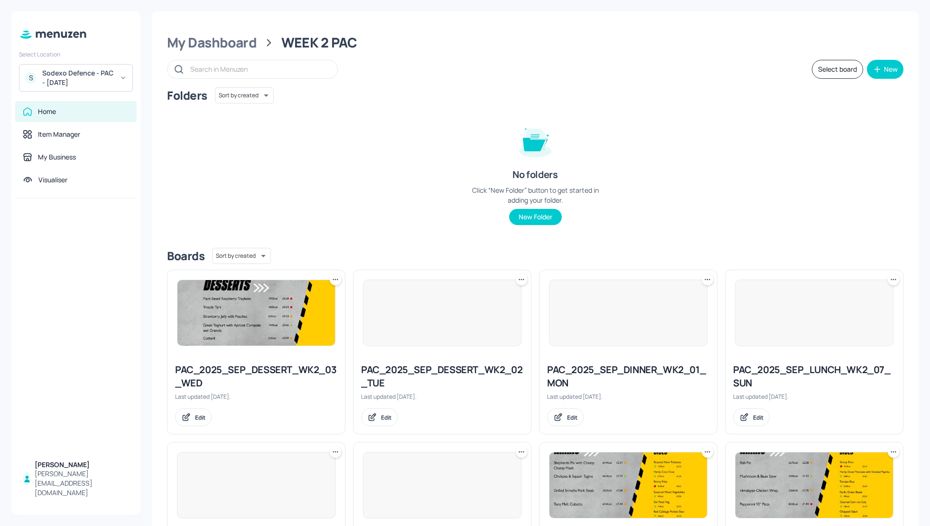
click at [789, 202] on div "Folders Sort by created id ​ No folders Click “New Folder” button to get starte…" at bounding box center [535, 163] width 736 height 153
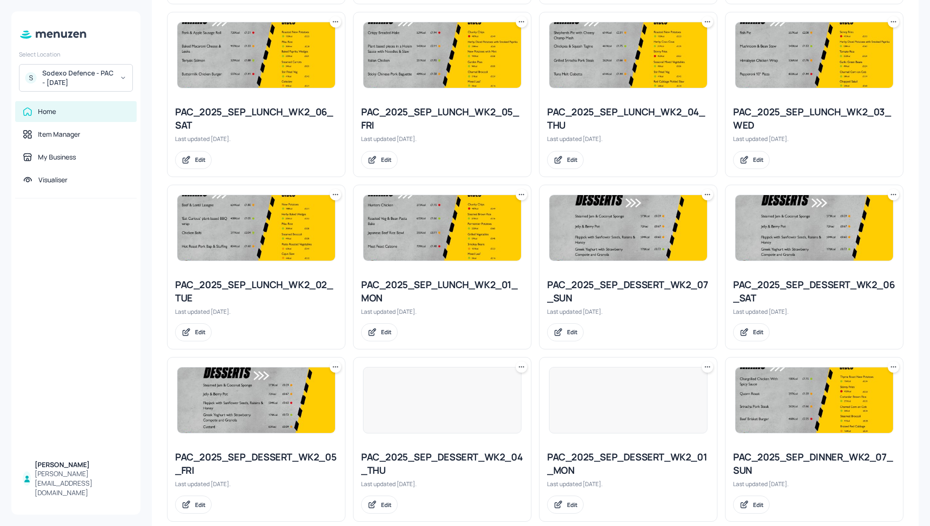
scroll to position [455, 0]
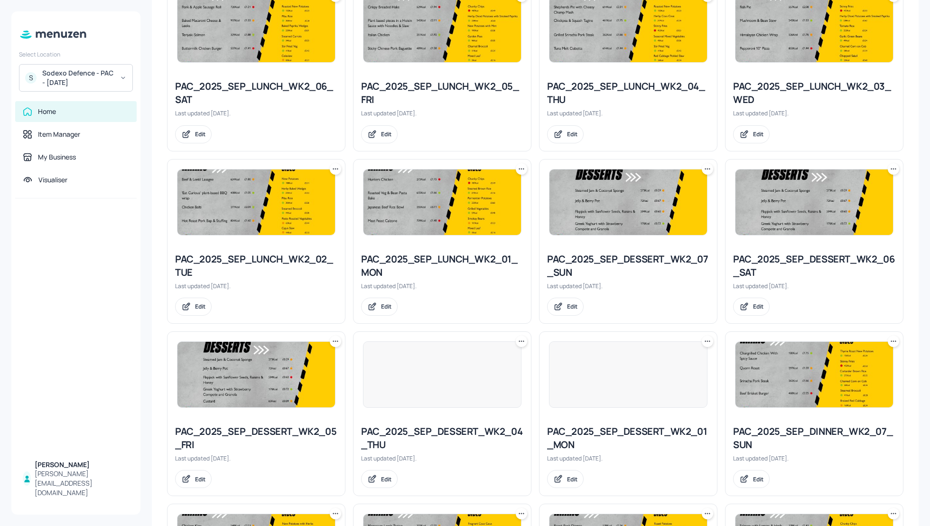
click at [522, 164] on icon at bounding box center [521, 168] width 9 height 9
click at [477, 205] on p "Duplicate" at bounding box center [473, 203] width 26 height 9
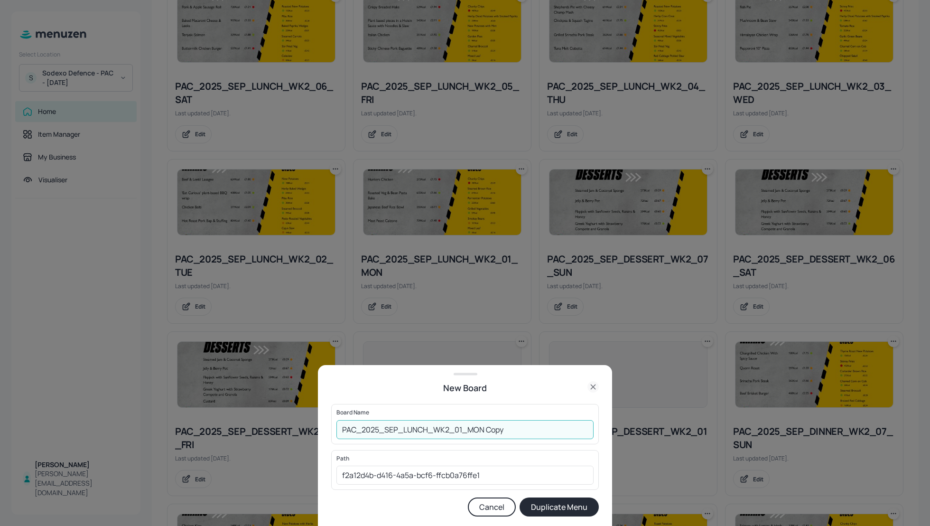
click at [340, 428] on input "PAC_2025_SEP_LUNCH_WK2_01_MON Copy" at bounding box center [464, 429] width 257 height 19
click at [569, 434] on input "01_EDIT_PAC_2025_SEP_LUNCH_WK2_01_MON Copy" at bounding box center [464, 429] width 257 height 19
type input "01_EDIT_PAC_2025_SEP_LUNCH_WK2_01_MON_150925"
click at [565, 504] on button "Duplicate Menu" at bounding box center [558, 506] width 79 height 19
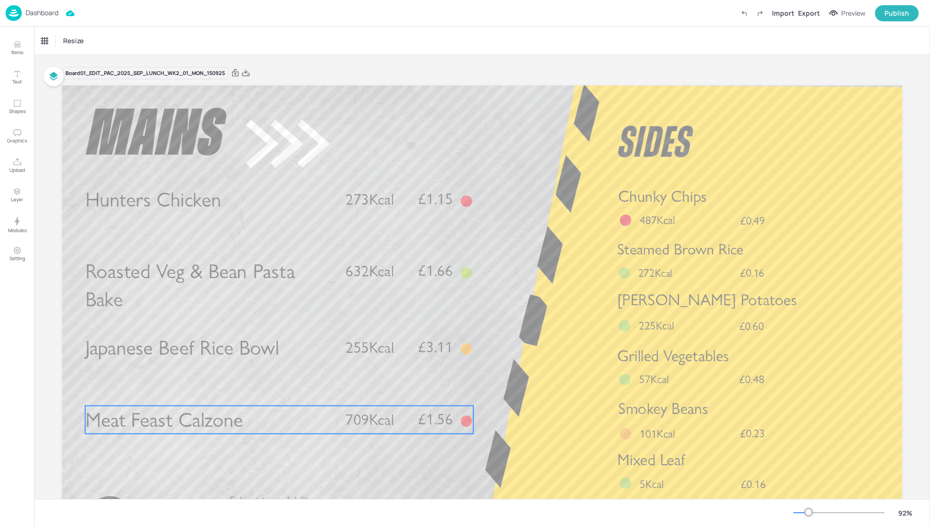
click at [258, 419] on p "Meat Feast Calzone" at bounding box center [209, 420] width 249 height 28
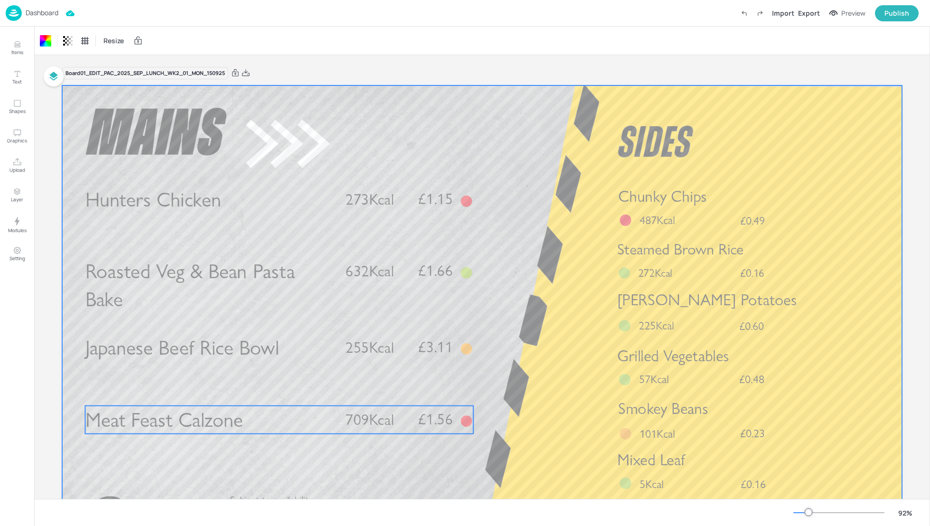
click at [386, 417] on span "709Kcal" at bounding box center [369, 419] width 48 height 18
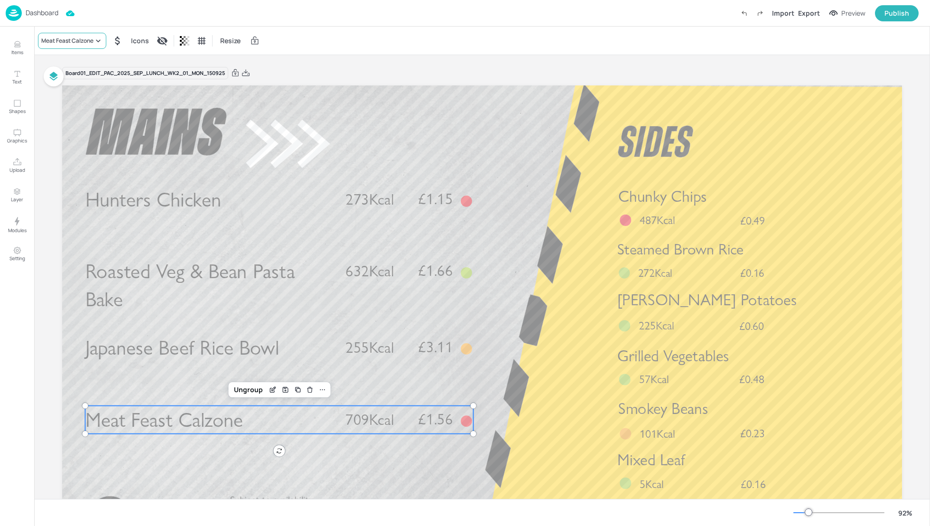
click at [87, 41] on div "Meat Feast Calzone" at bounding box center [67, 41] width 52 height 9
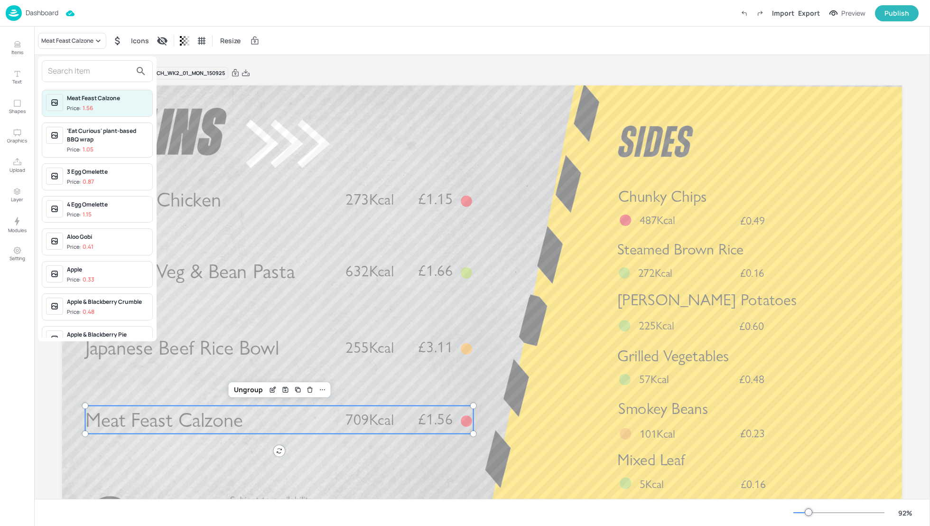
click at [69, 76] on input "text" at bounding box center [89, 71] width 83 height 15
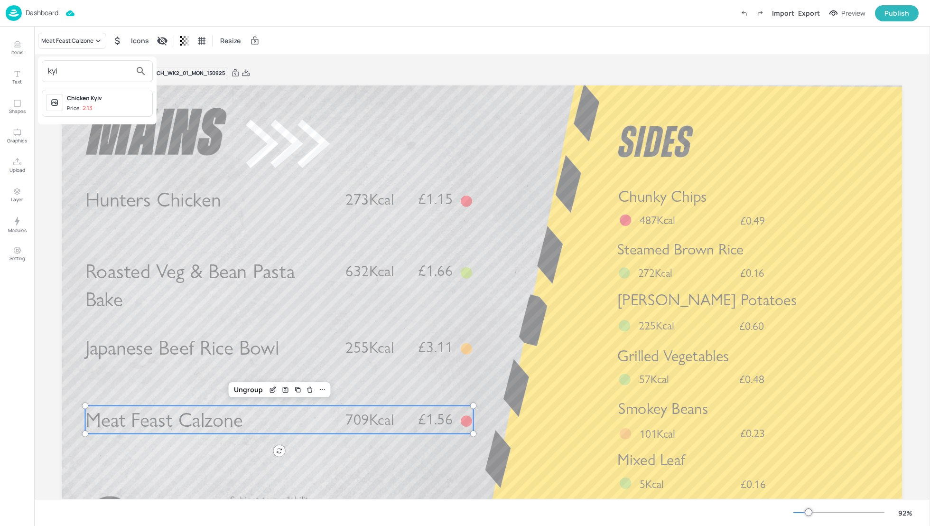
type input "kyi"
click at [92, 98] on div "Chicken Kyiv" at bounding box center [108, 98] width 82 height 9
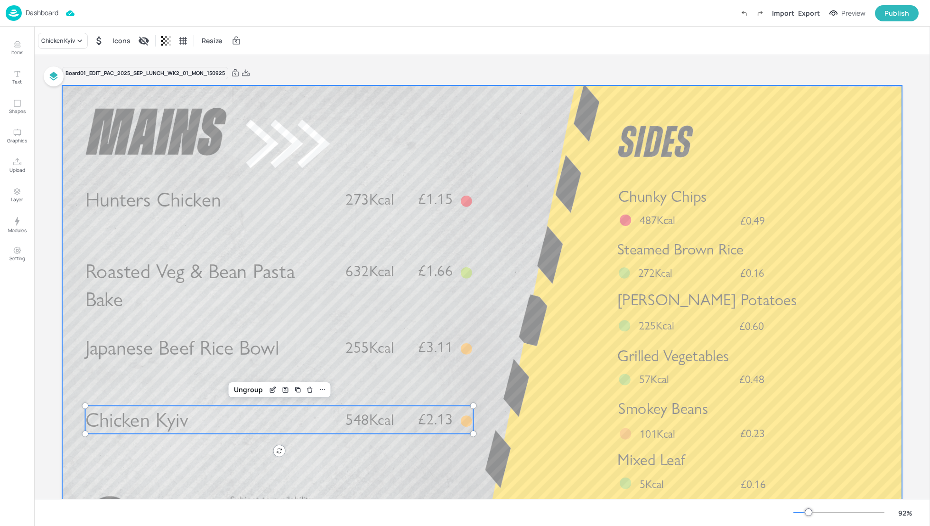
click at [548, 355] on div at bounding box center [482, 321] width 840 height 472
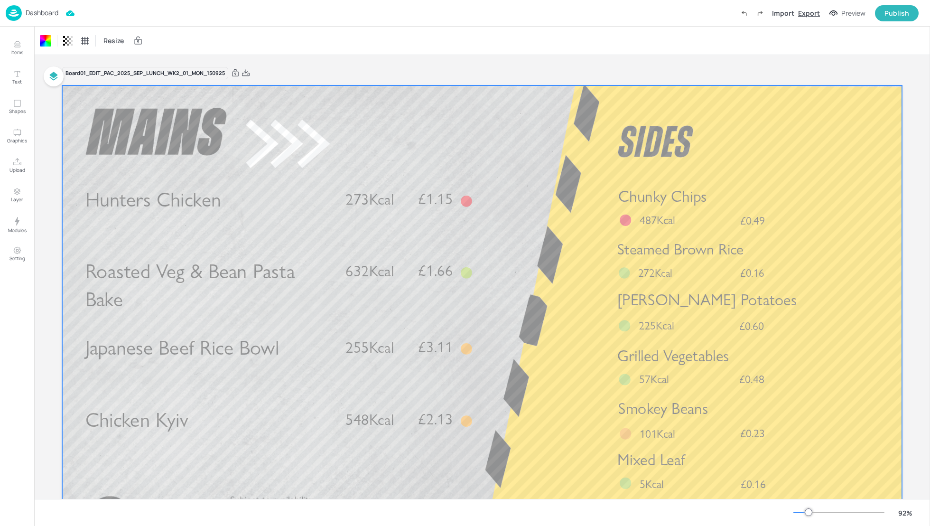
click at [818, 14] on div "Export" at bounding box center [809, 13] width 22 height 10
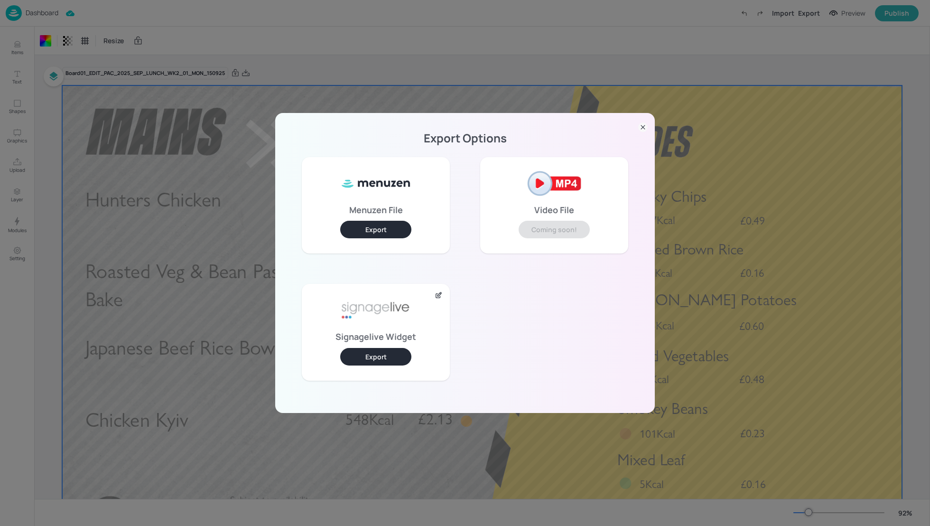
click at [376, 360] on button "Export" at bounding box center [375, 357] width 71 height 18
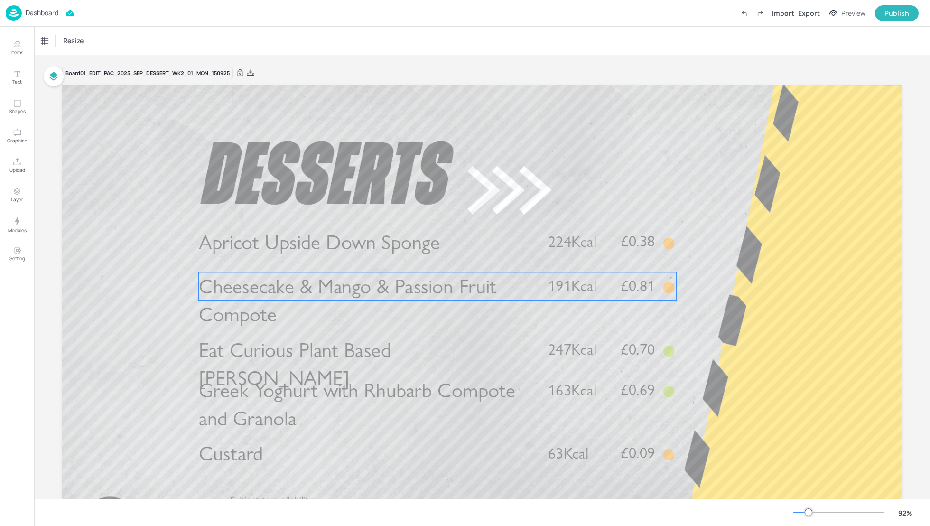
click at [361, 296] on span "Cheesecake & Mango & Passion Fruit Compote" at bounding box center [347, 300] width 297 height 53
click at [105, 42] on div "Cheesecake & Mango & Passion Fruit Compote" at bounding box center [80, 41] width 79 height 9
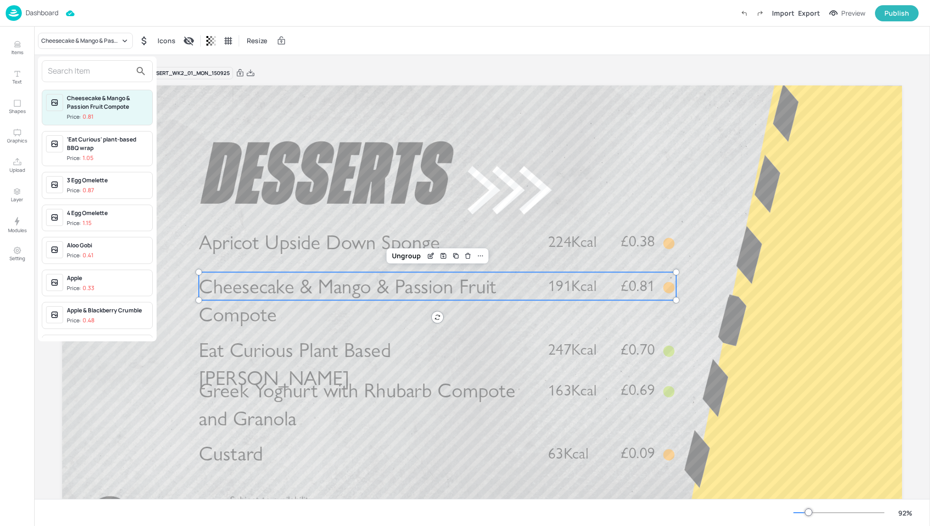
click at [85, 69] on input "text" at bounding box center [89, 71] width 83 height 15
type input "cheesecake"
click at [109, 226] on div "Cheesecake & Forest Fruit Compote" at bounding box center [108, 225] width 82 height 17
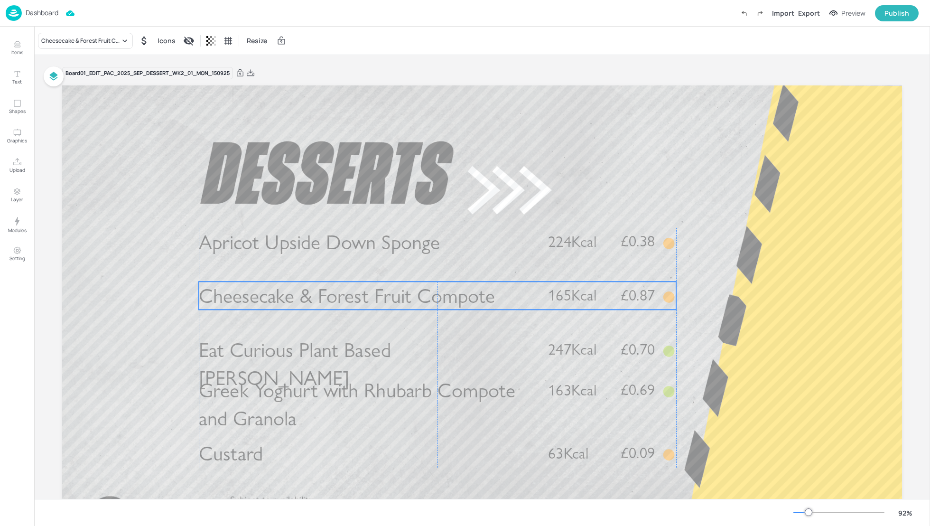
drag, startPoint x: 417, startPoint y: 287, endPoint x: 417, endPoint y: 296, distance: 9.5
click at [417, 296] on span "Cheesecake & Forest Fruit Compote" at bounding box center [347, 295] width 296 height 25
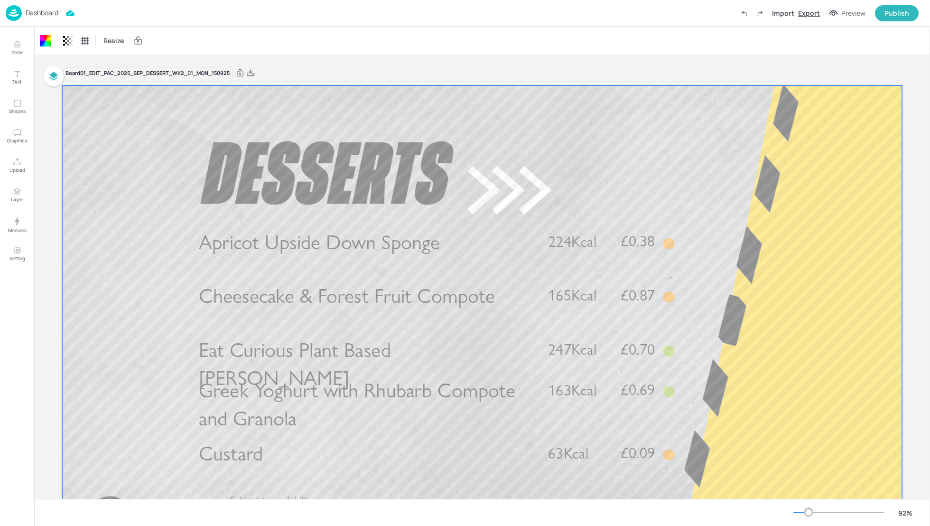
click at [817, 9] on div "Export" at bounding box center [809, 13] width 22 height 10
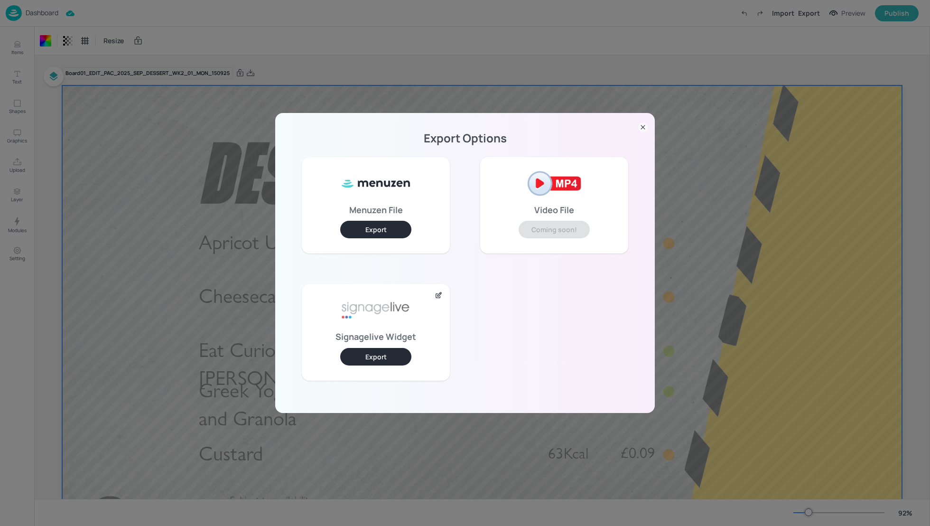
click at [374, 359] on button "Export" at bounding box center [375, 357] width 71 height 18
